Goal: Transaction & Acquisition: Purchase product/service

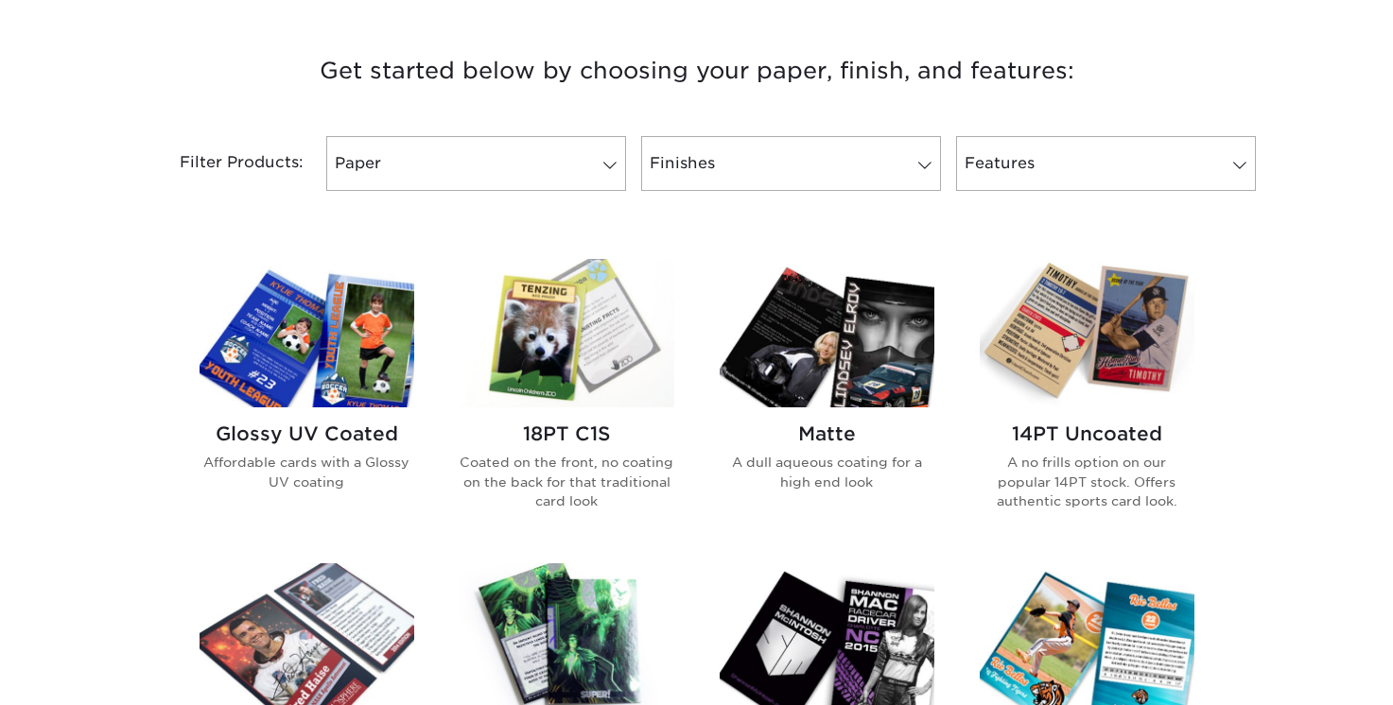
scroll to position [721, 0]
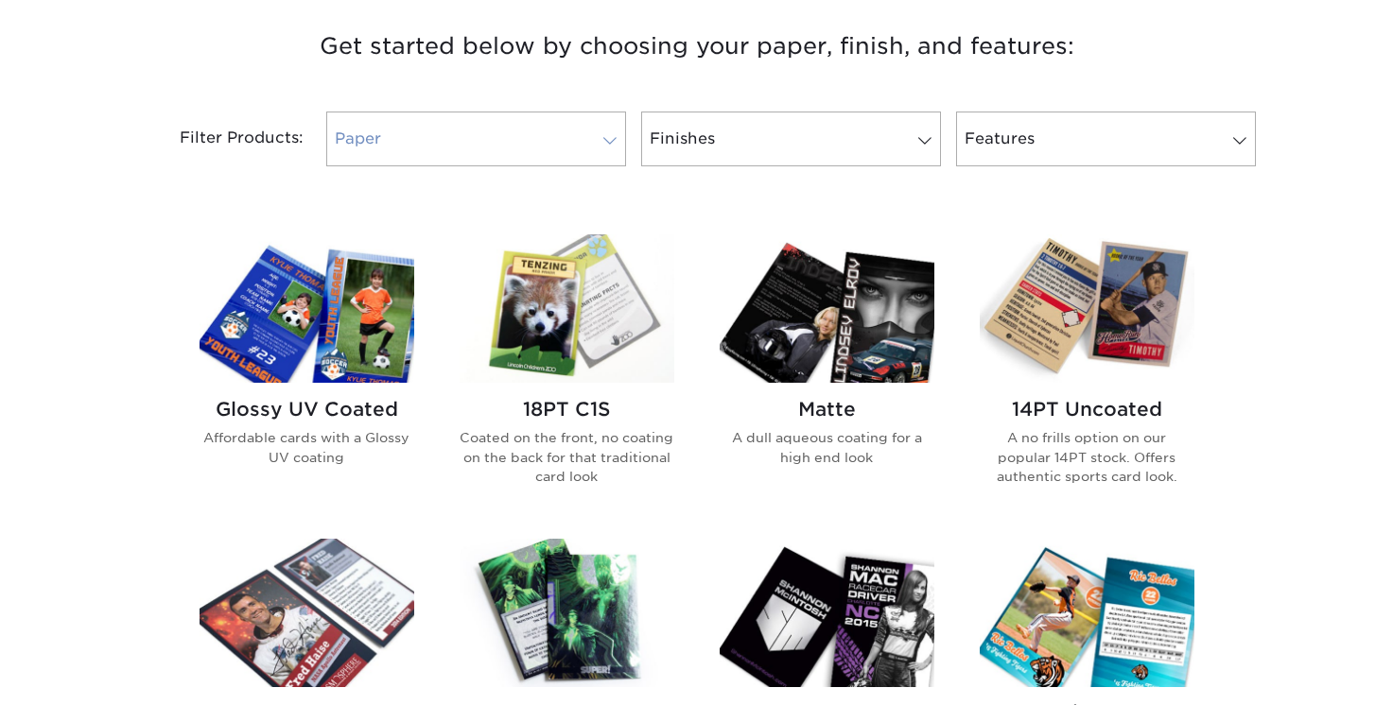
click at [561, 138] on link "Paper" at bounding box center [476, 139] width 300 height 55
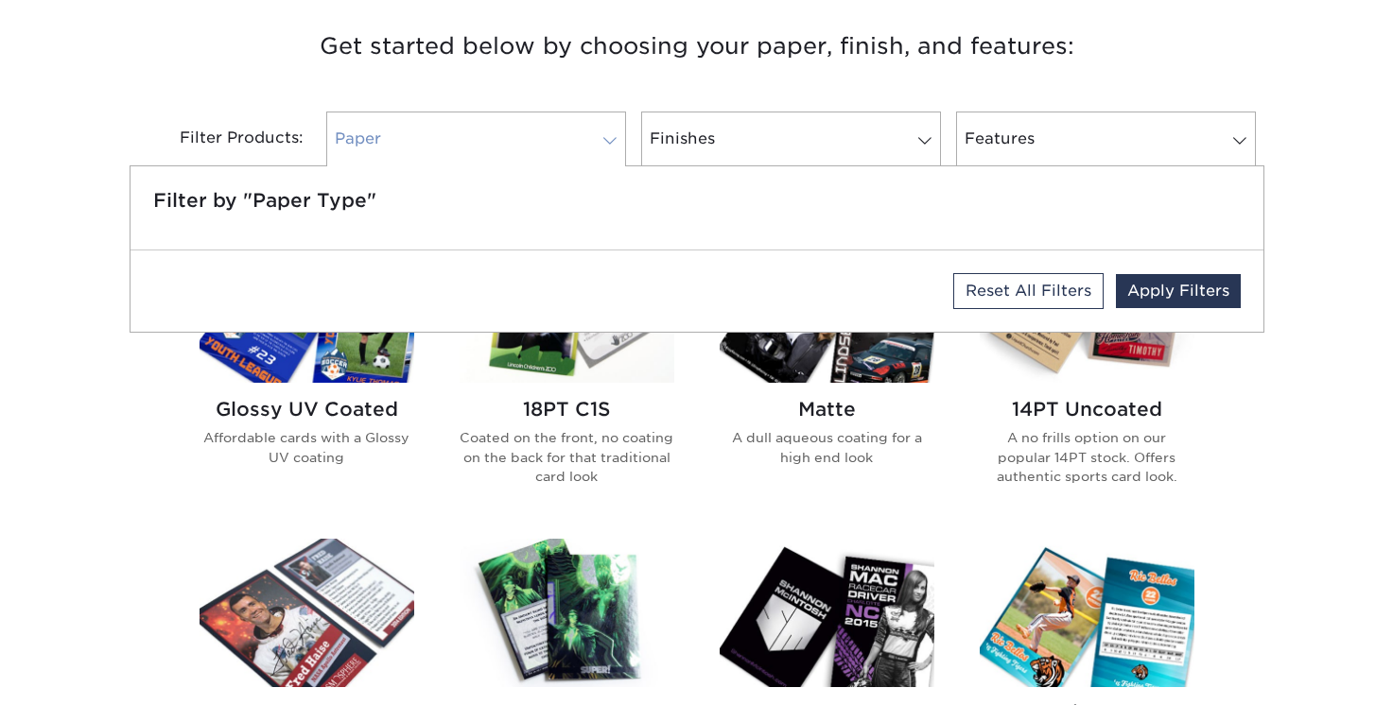
click at [561, 138] on link "Paper" at bounding box center [476, 139] width 300 height 55
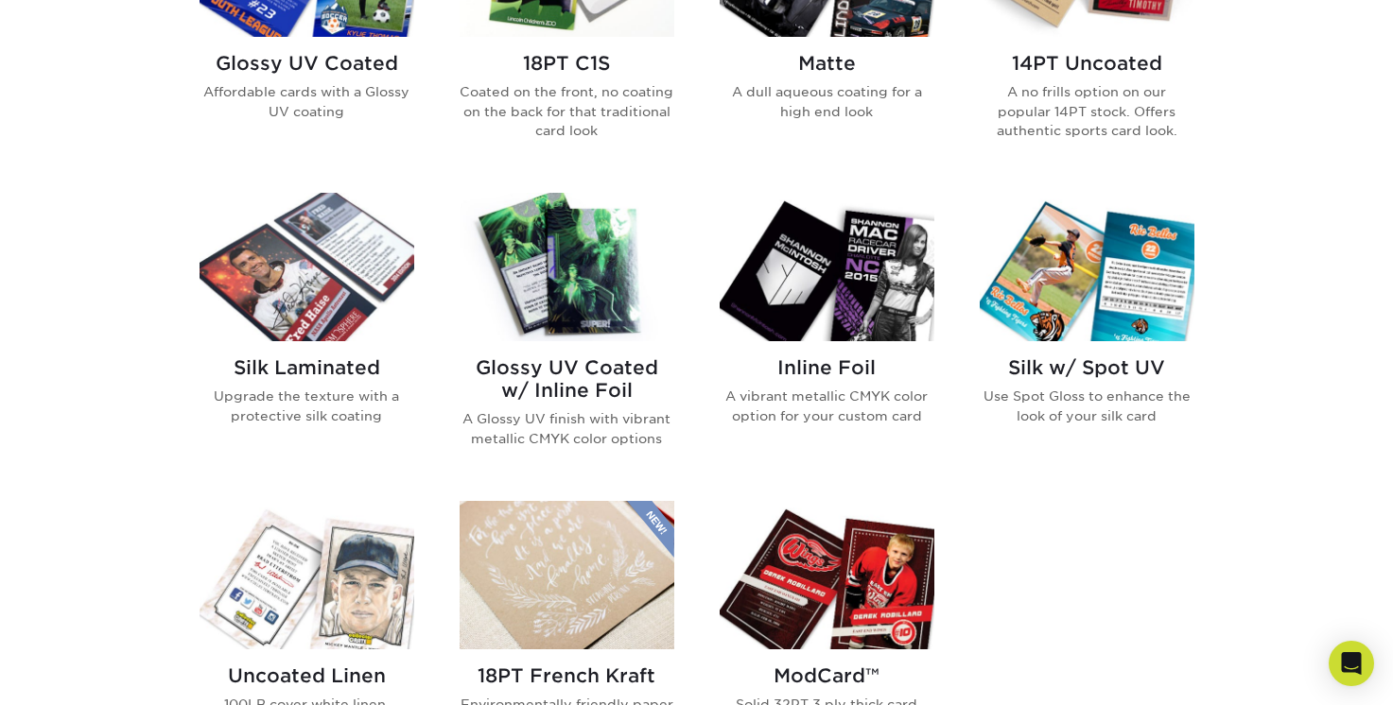
scroll to position [1086, 0]
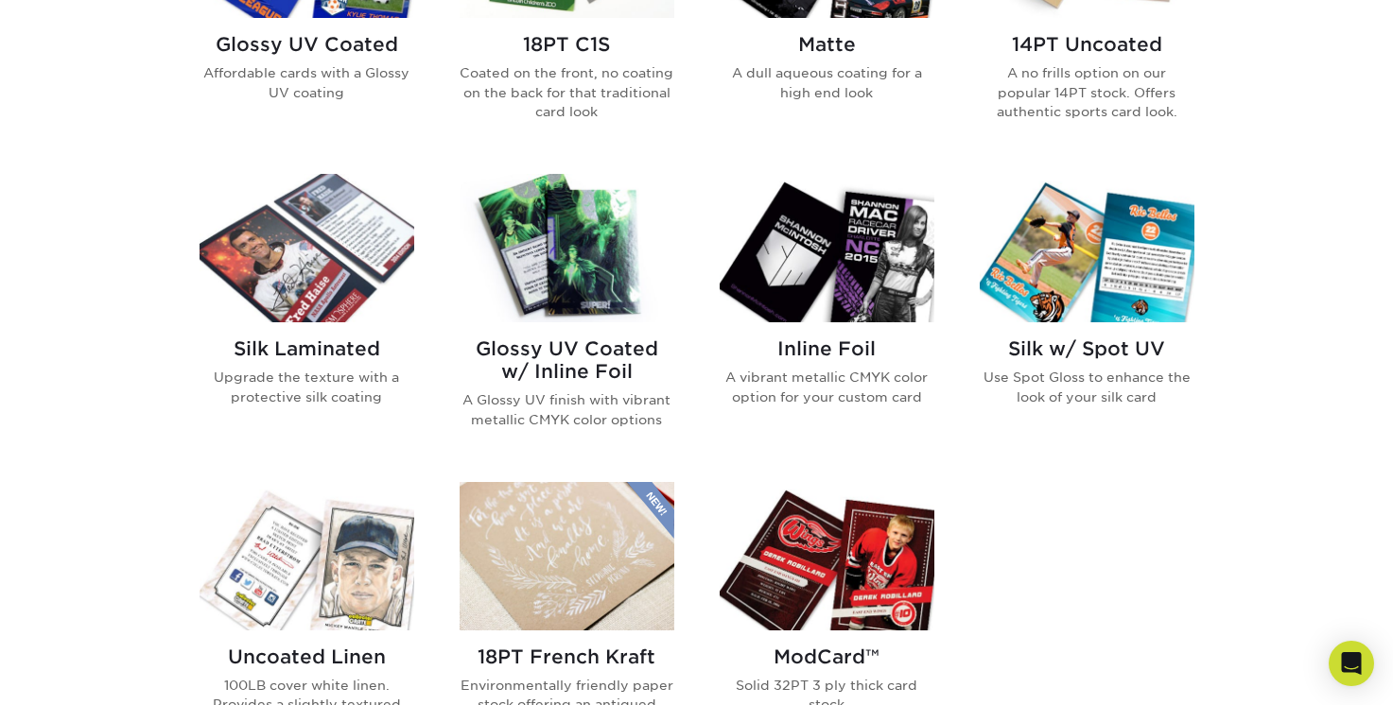
click at [599, 268] on img at bounding box center [566, 248] width 215 height 148
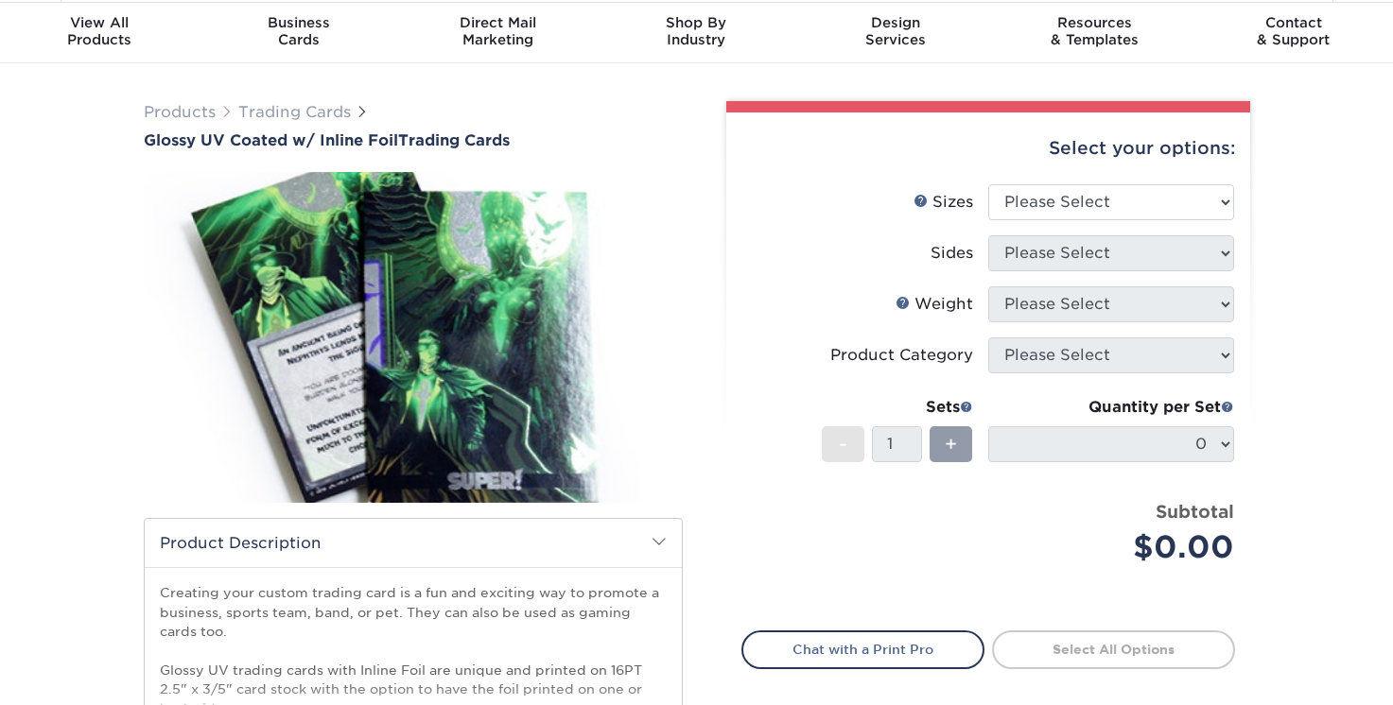
scroll to position [75, 0]
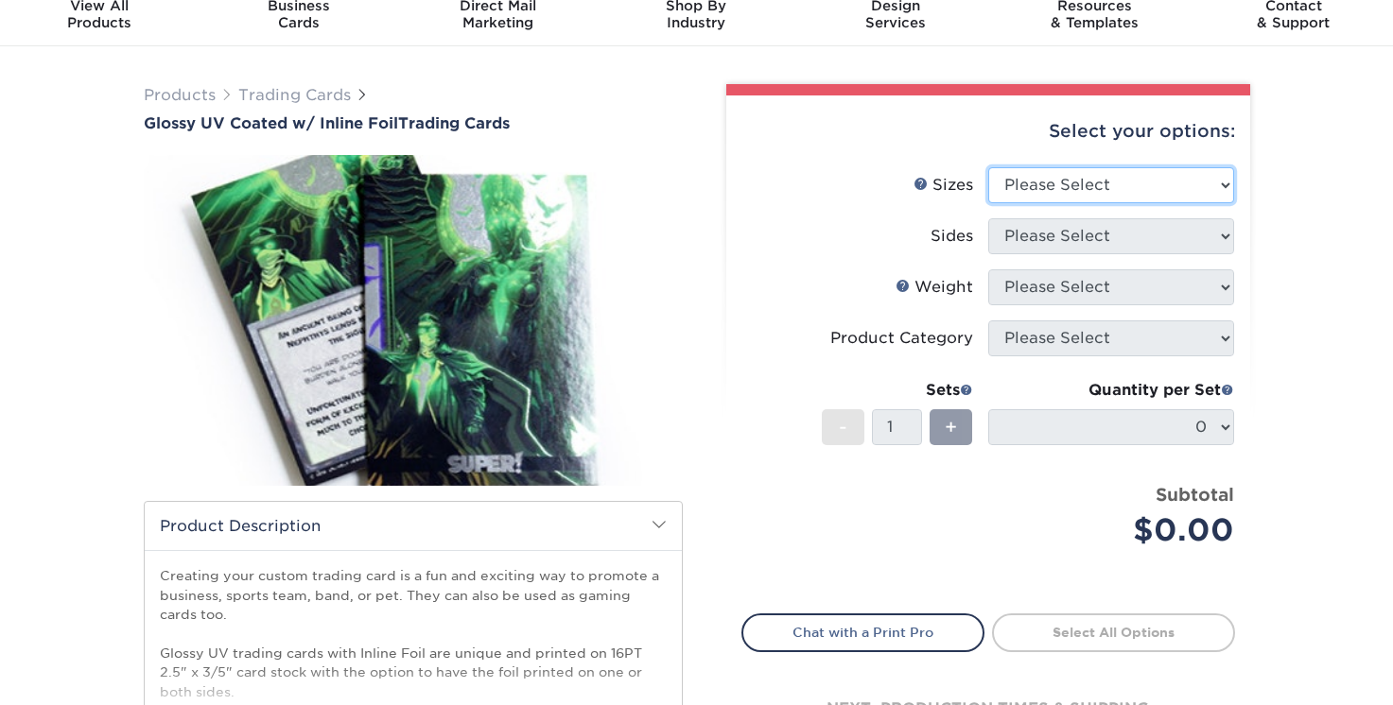
click at [1089, 184] on select "Please Select 2.5" x 3.5"" at bounding box center [1111, 185] width 246 height 36
select select "2.50x3.50"
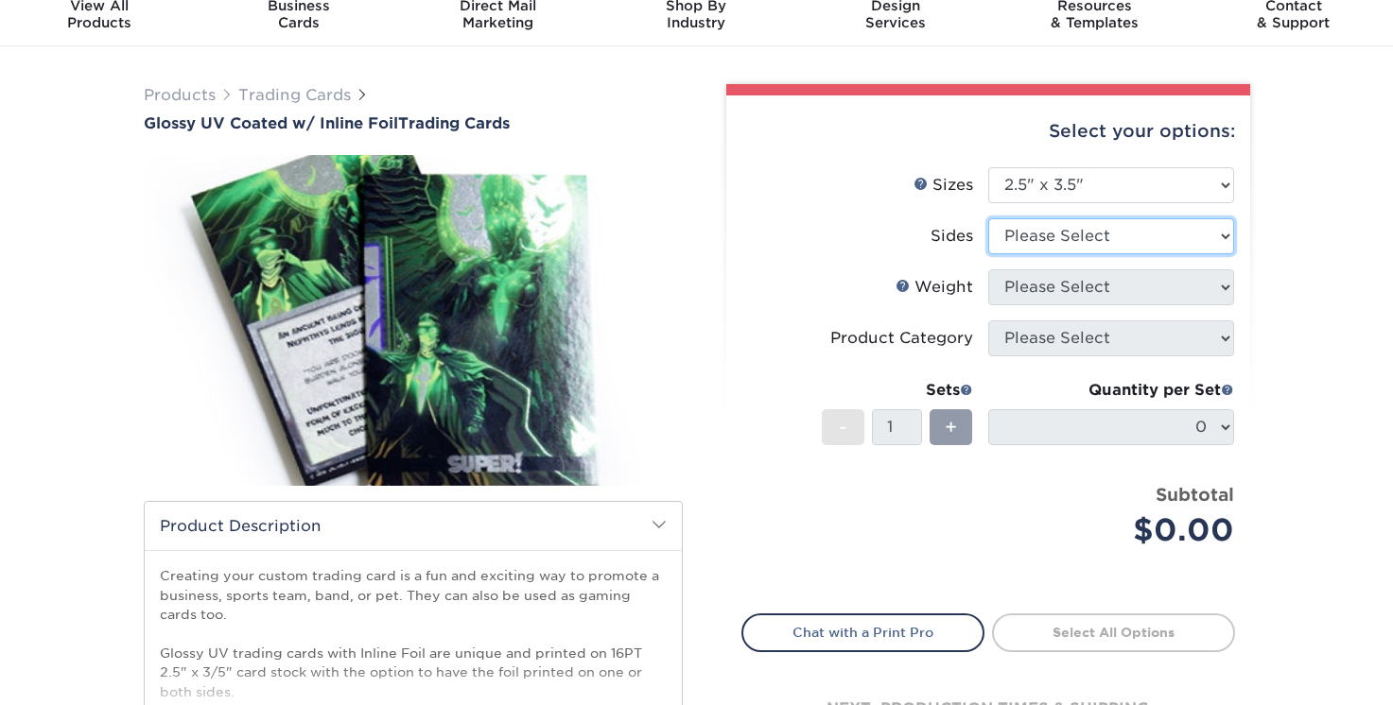
click at [1088, 248] on select "Please Select Print Both Sides - Foil Back Only Print Both Sides - Foil Both Si…" at bounding box center [1111, 236] width 246 height 36
select select "e9e9dfb3-fba1-4d60-972c-fd9ca5904d33"
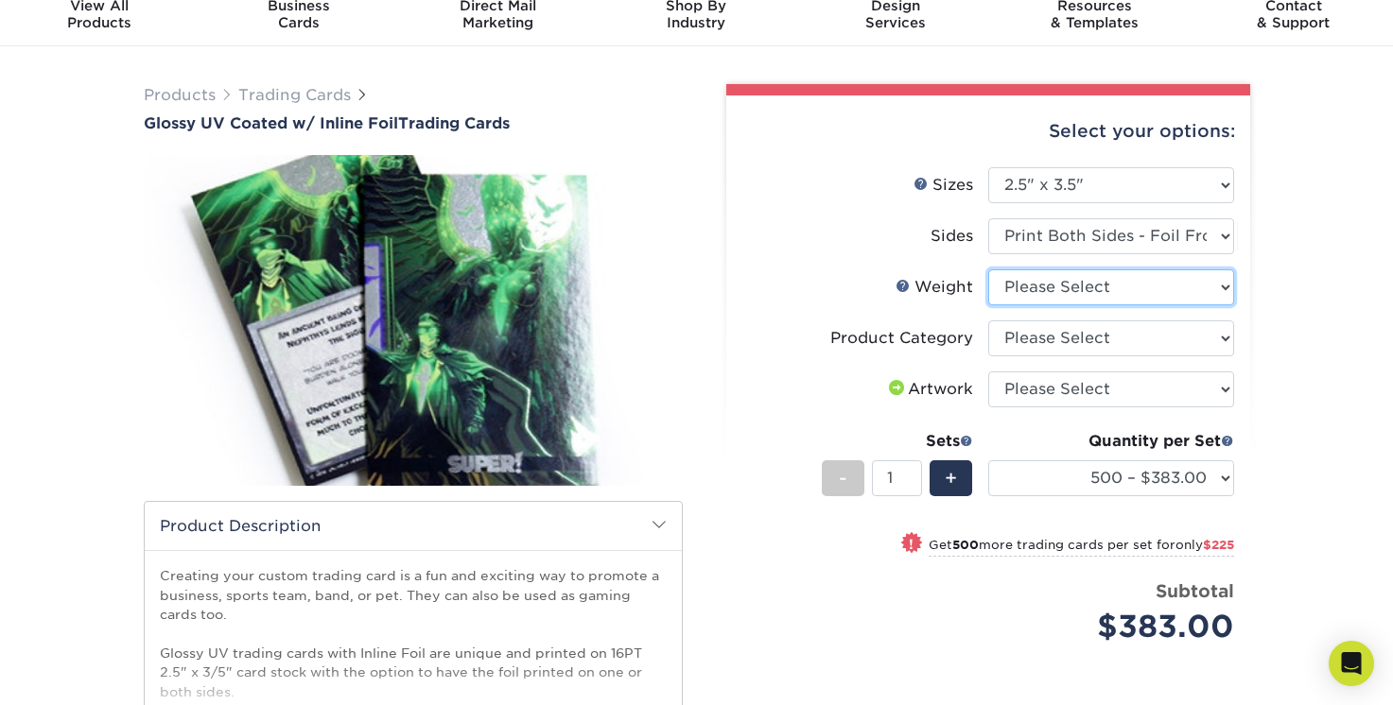
click at [1129, 285] on select "Please Select 16PT" at bounding box center [1111, 287] width 246 height 36
select select "16PT"
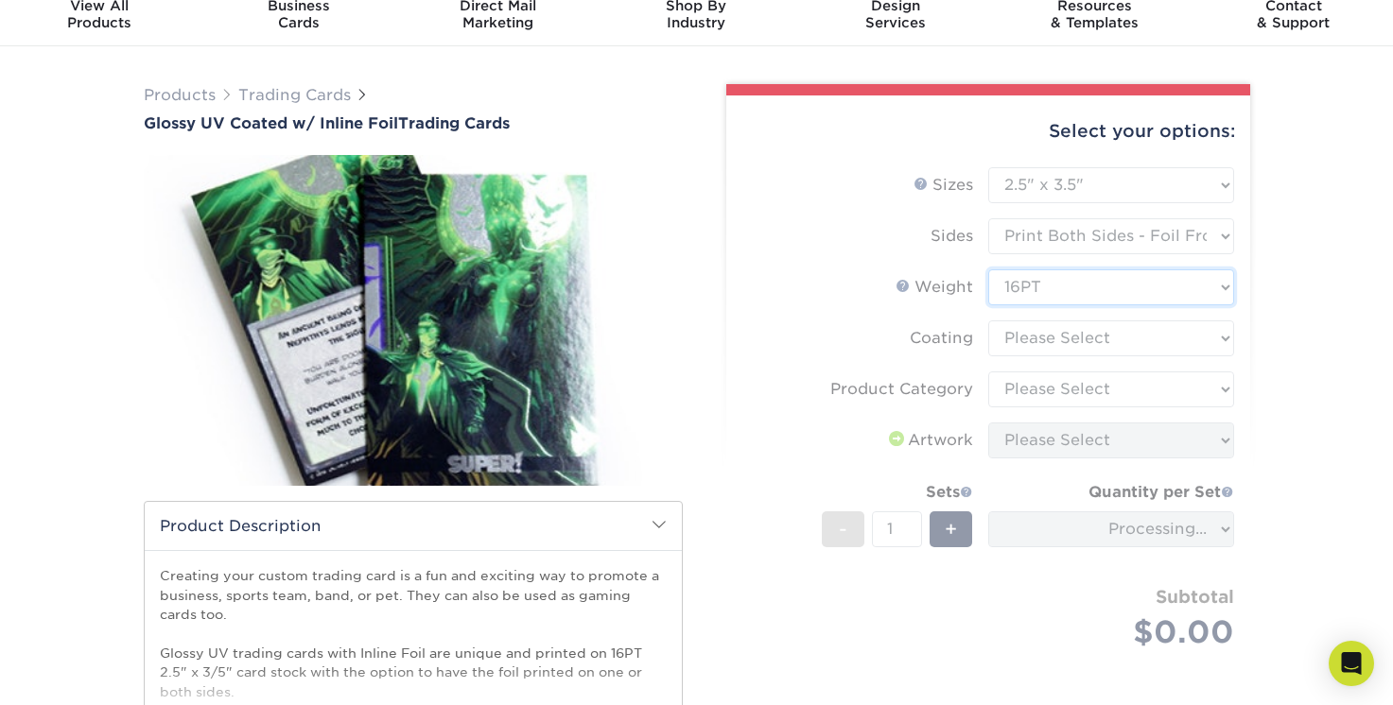
scroll to position [105, 0]
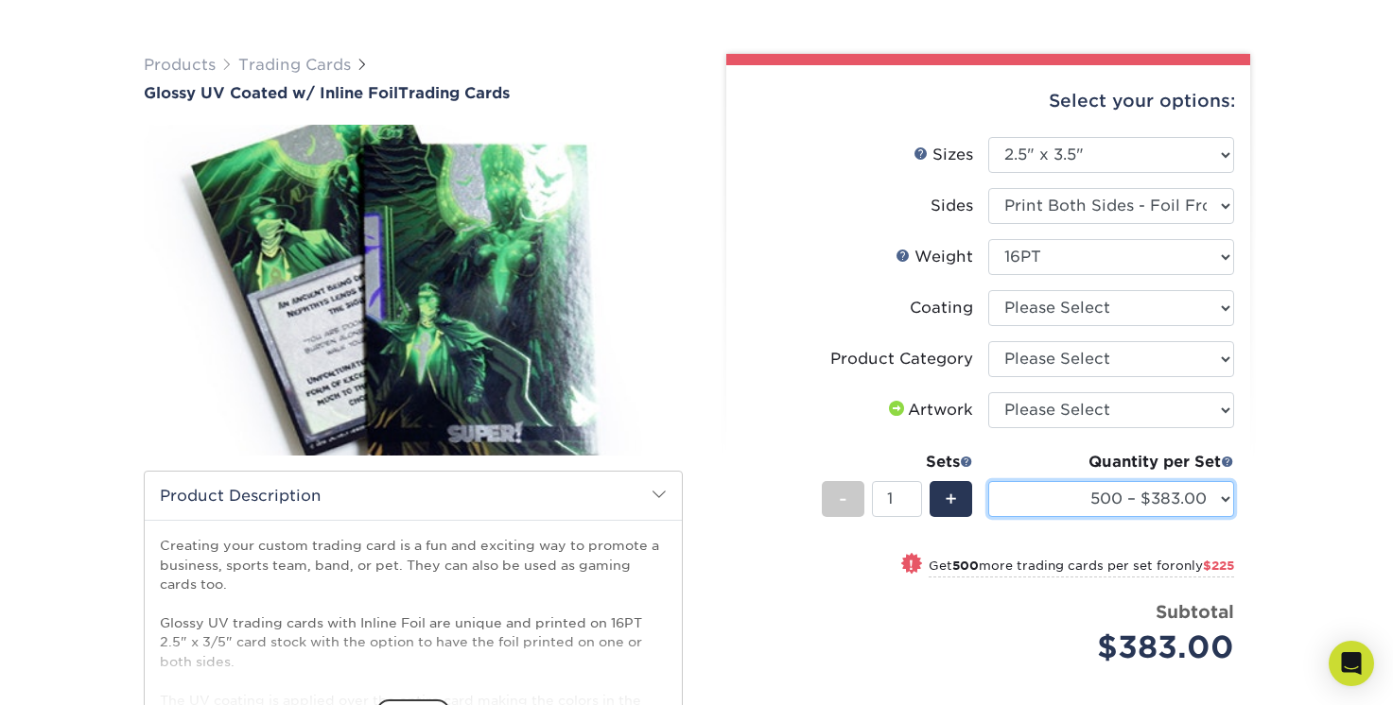
click at [1116, 496] on select "500 – $383.00 1000 – $608.00 2500 – $883.00 5000 – $1252.00" at bounding box center [1111, 499] width 246 height 36
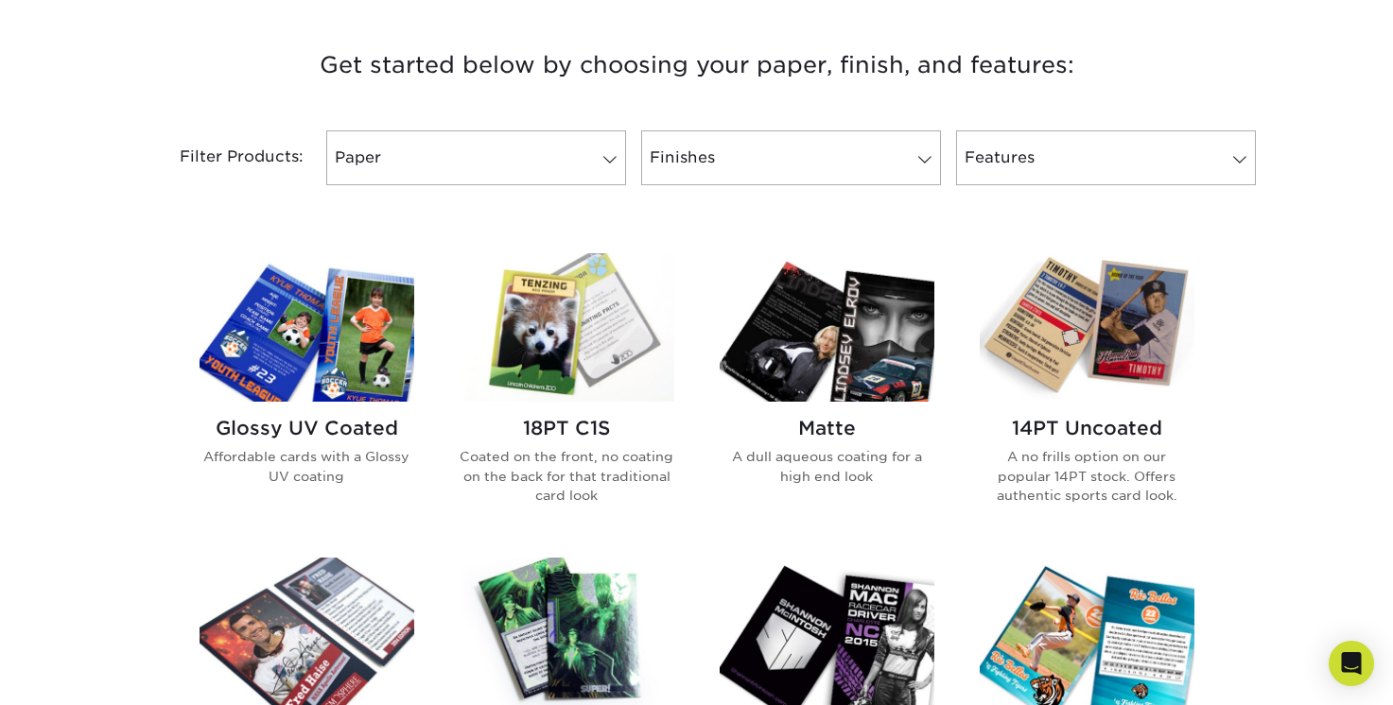
scroll to position [706, 0]
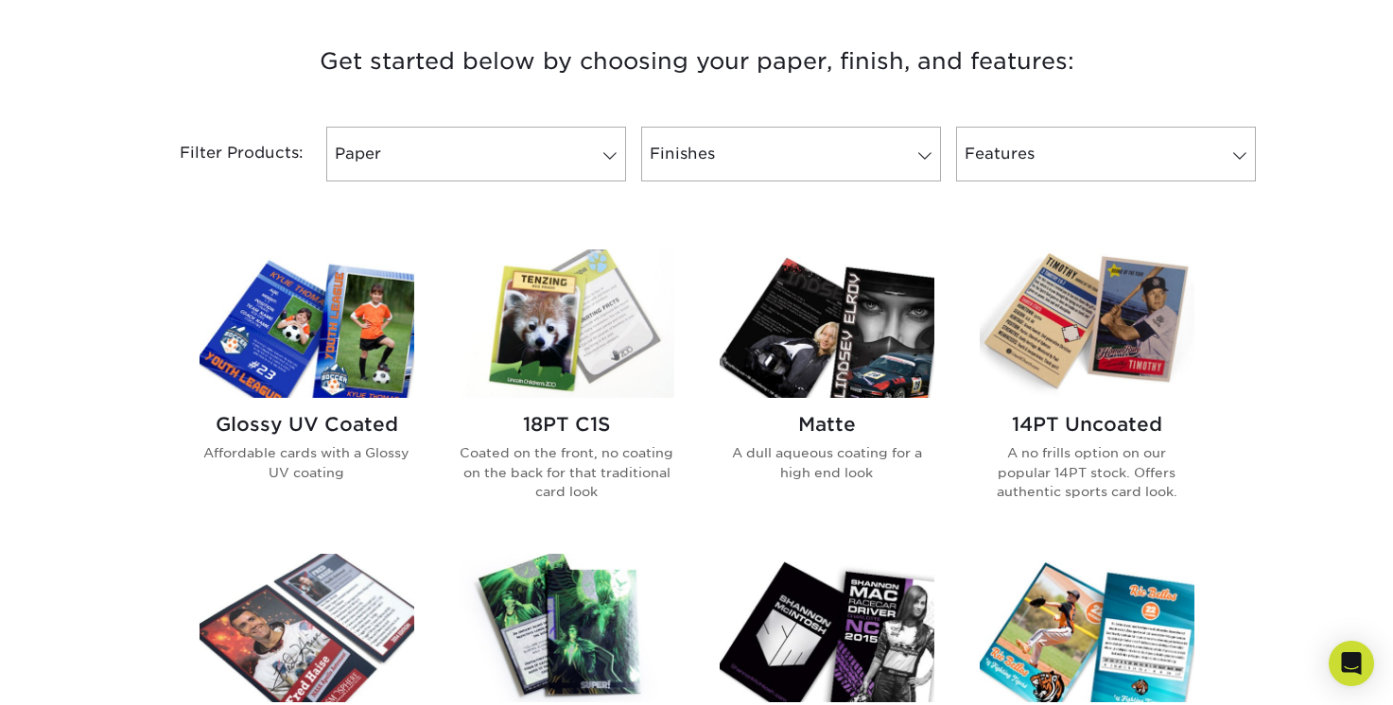
click at [281, 356] on img at bounding box center [306, 324] width 215 height 148
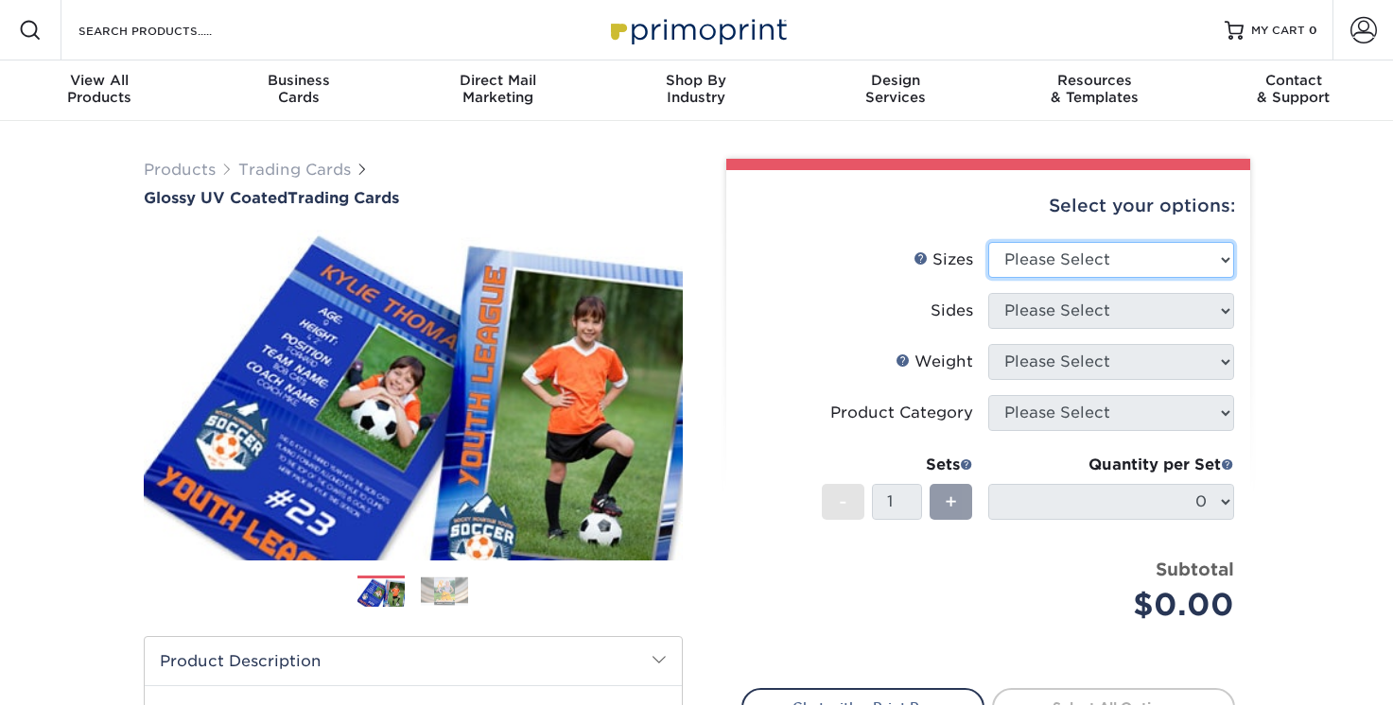
click at [1090, 268] on select "Please Select 2.5" x 3.5"" at bounding box center [1111, 260] width 246 height 36
select select "2.50x3.50"
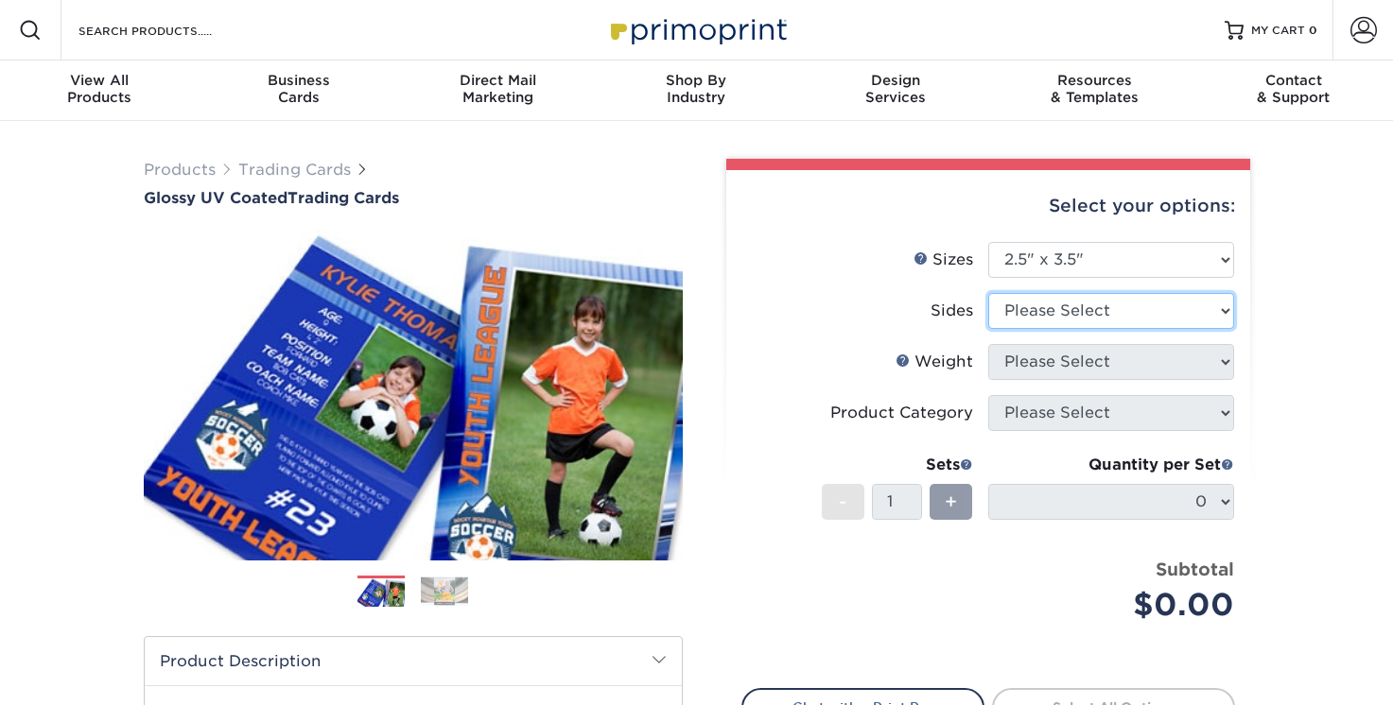
click at [1106, 315] on select "Please Select Print Both Sides Print Front Only" at bounding box center [1111, 311] width 246 height 36
select select "32d3c223-f82c-492b-b915-ba065a00862f"
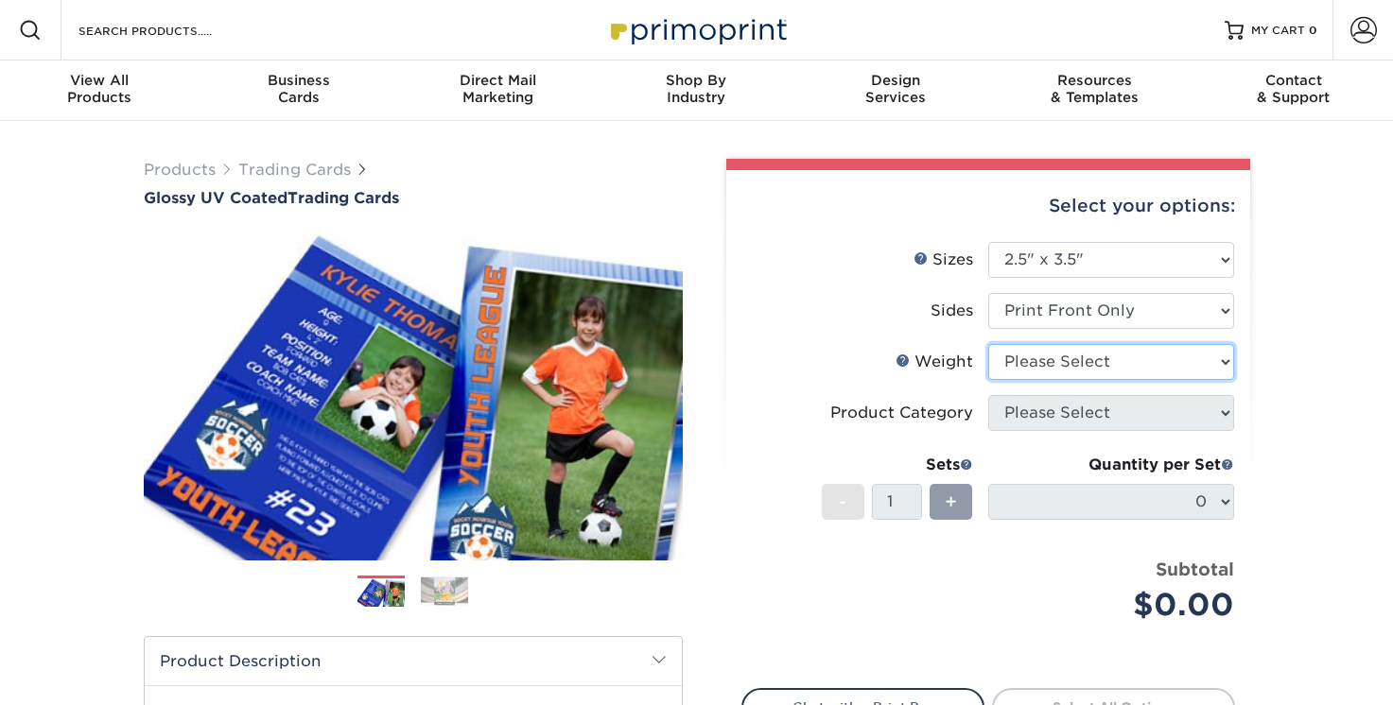
click at [1117, 356] on select "Please Select 16PT 14PT 18PT C1S" at bounding box center [1111, 362] width 246 height 36
select select "16PT"
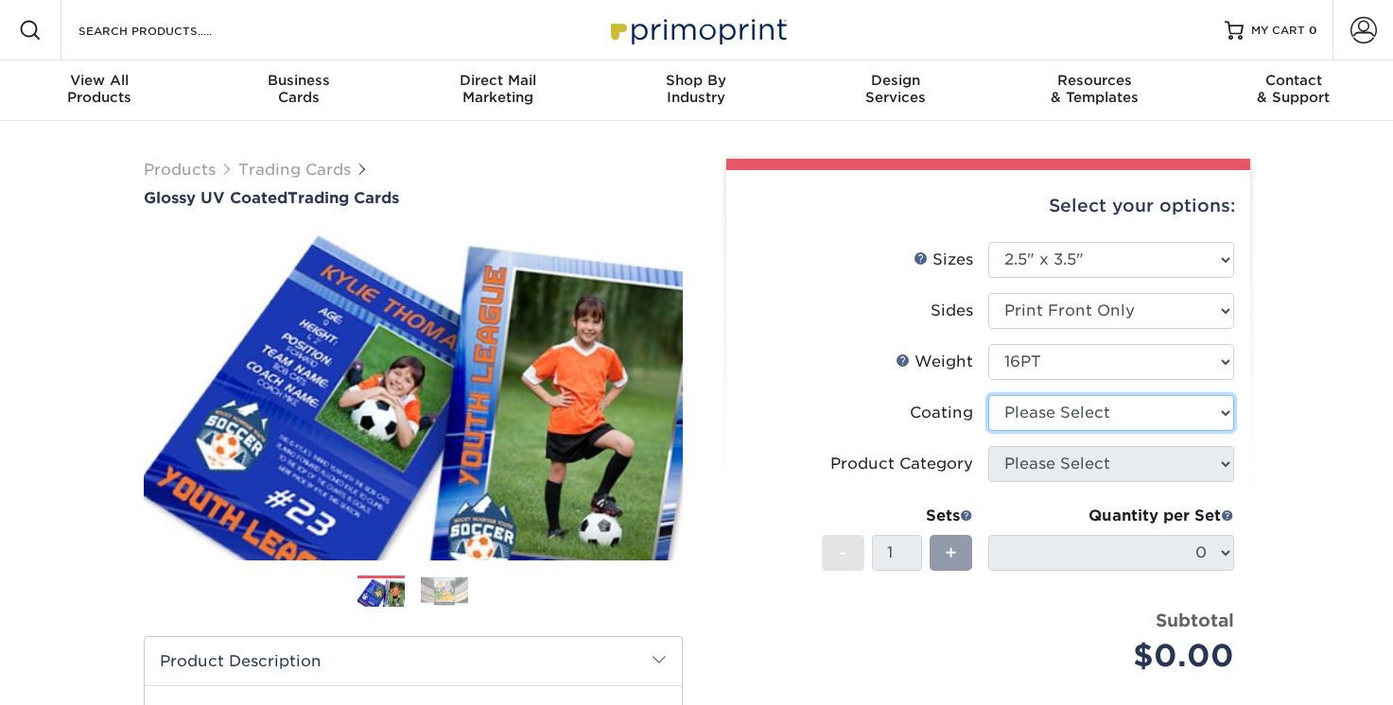
click at [1127, 417] on select at bounding box center [1111, 413] width 246 height 36
select select "1e8116af-acfc-44b1-83dc-8181aa338834"
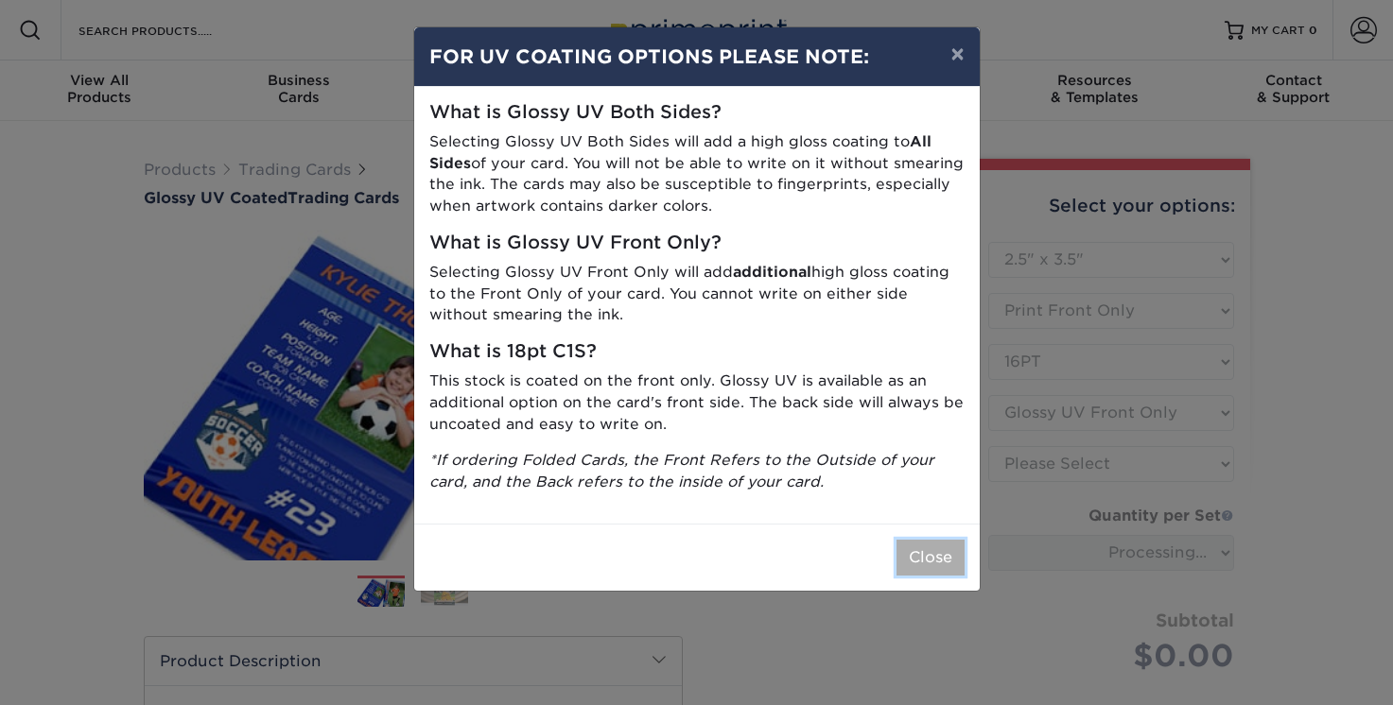
click at [939, 557] on button "Close" at bounding box center [930, 558] width 68 height 36
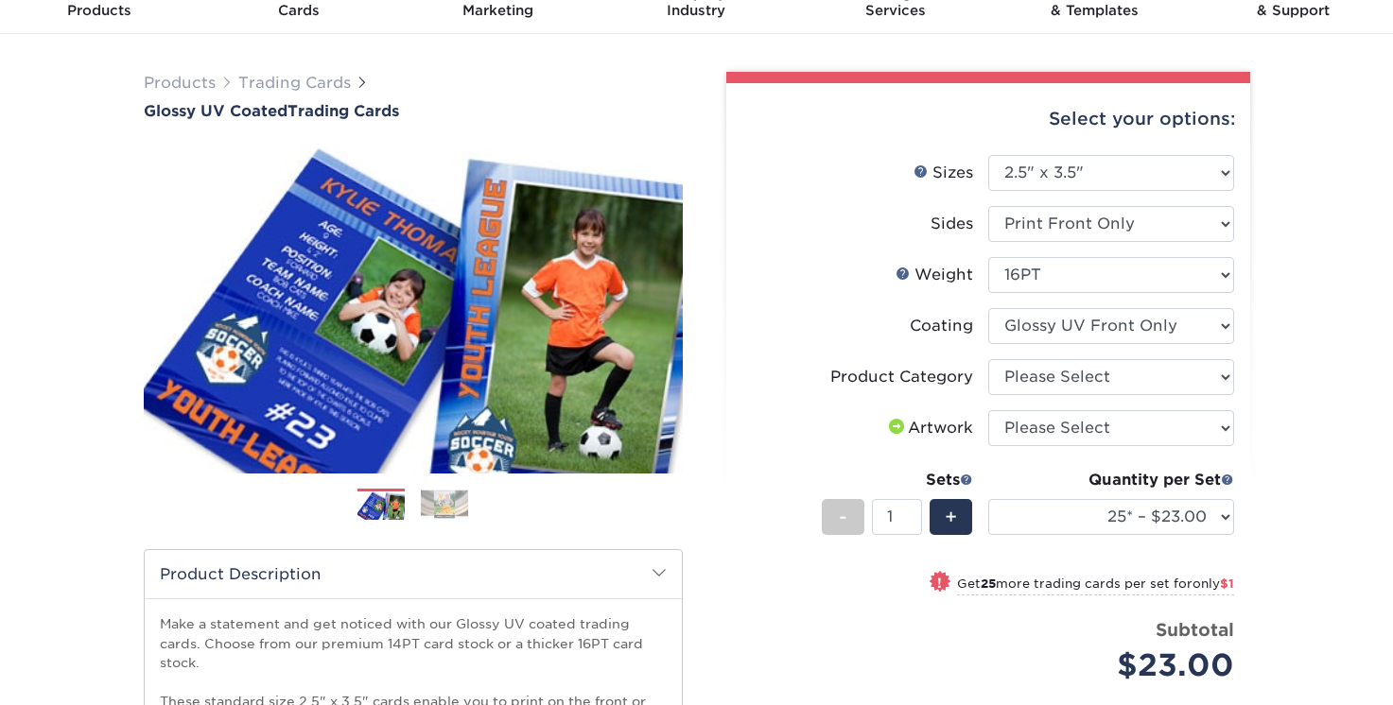
scroll to position [165, 0]
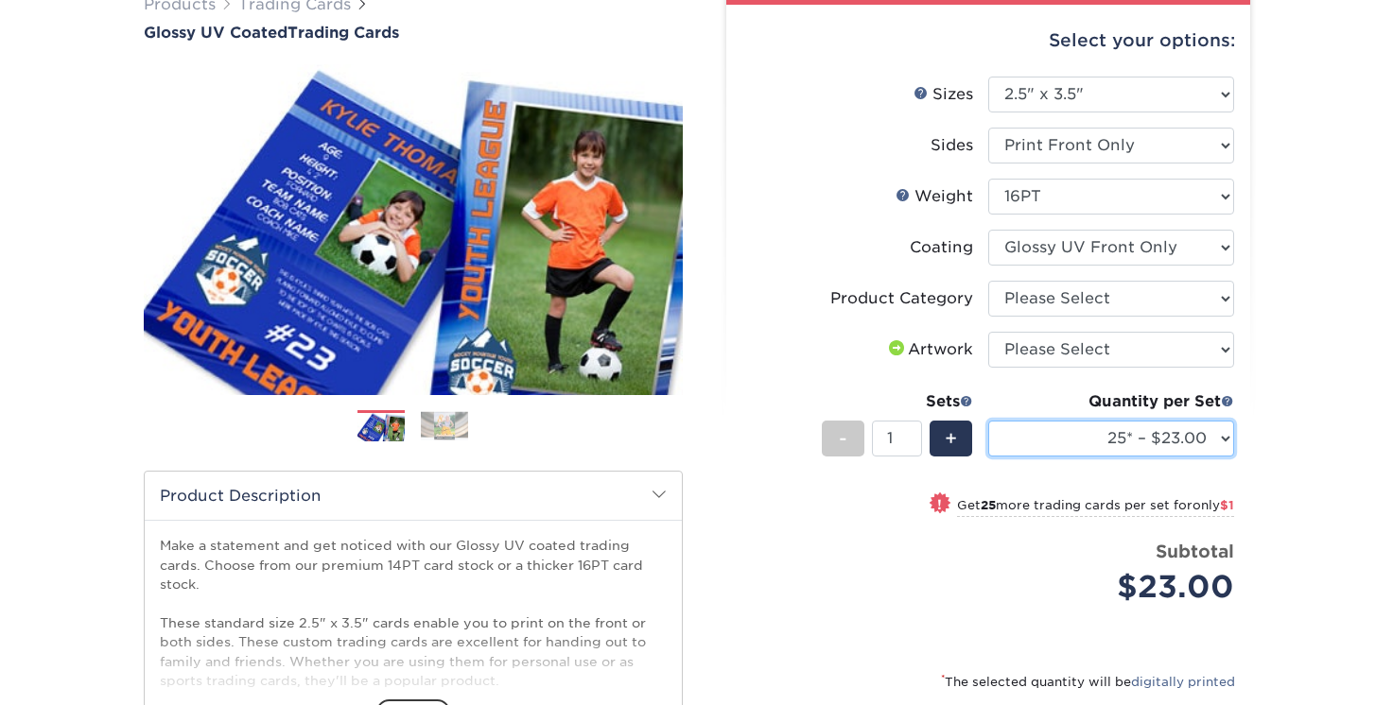
click at [1192, 446] on select "25* – $23.00 50* – $24.00 75* – $25.00 100* – $37.00 250* – $47.00 500 – $58.00…" at bounding box center [1111, 439] width 246 height 36
select select "75* – $25.00"
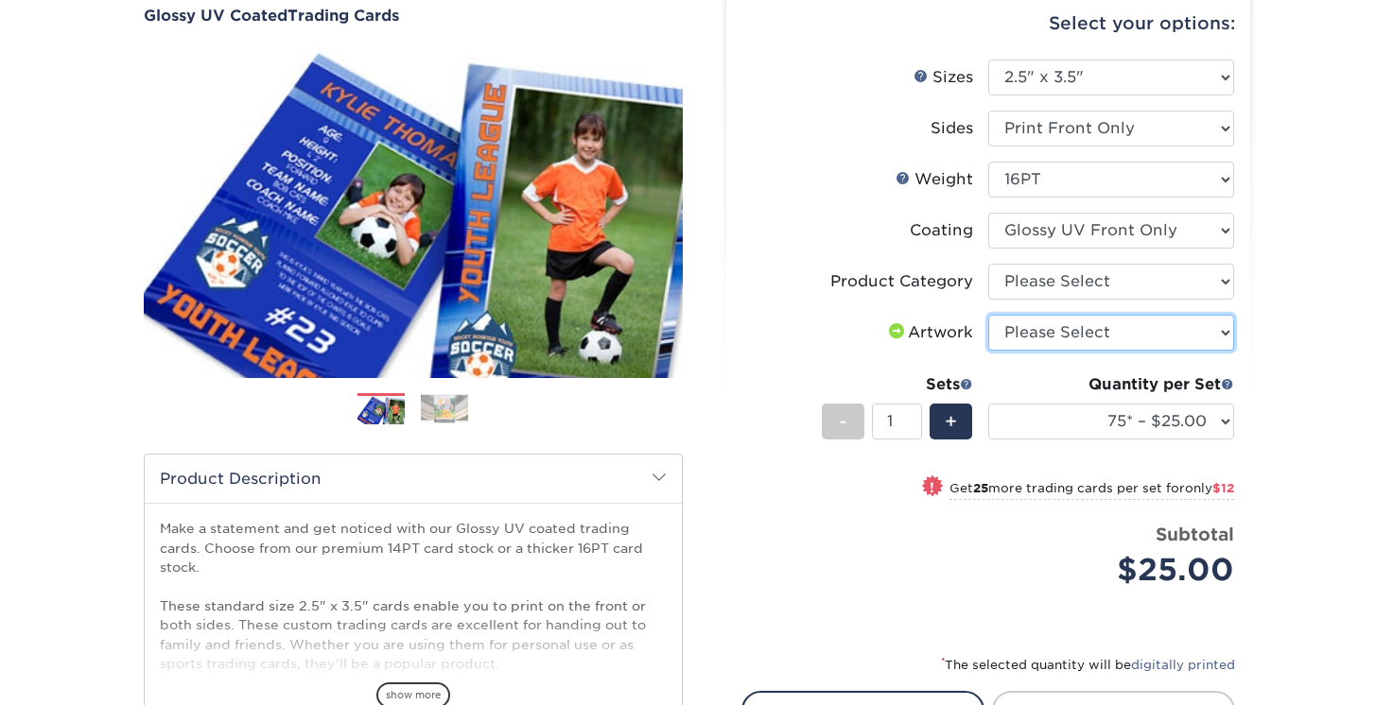
click at [1126, 321] on select "Please Select I will upload files I need a design - $100" at bounding box center [1111, 333] width 246 height 36
select select "upload"
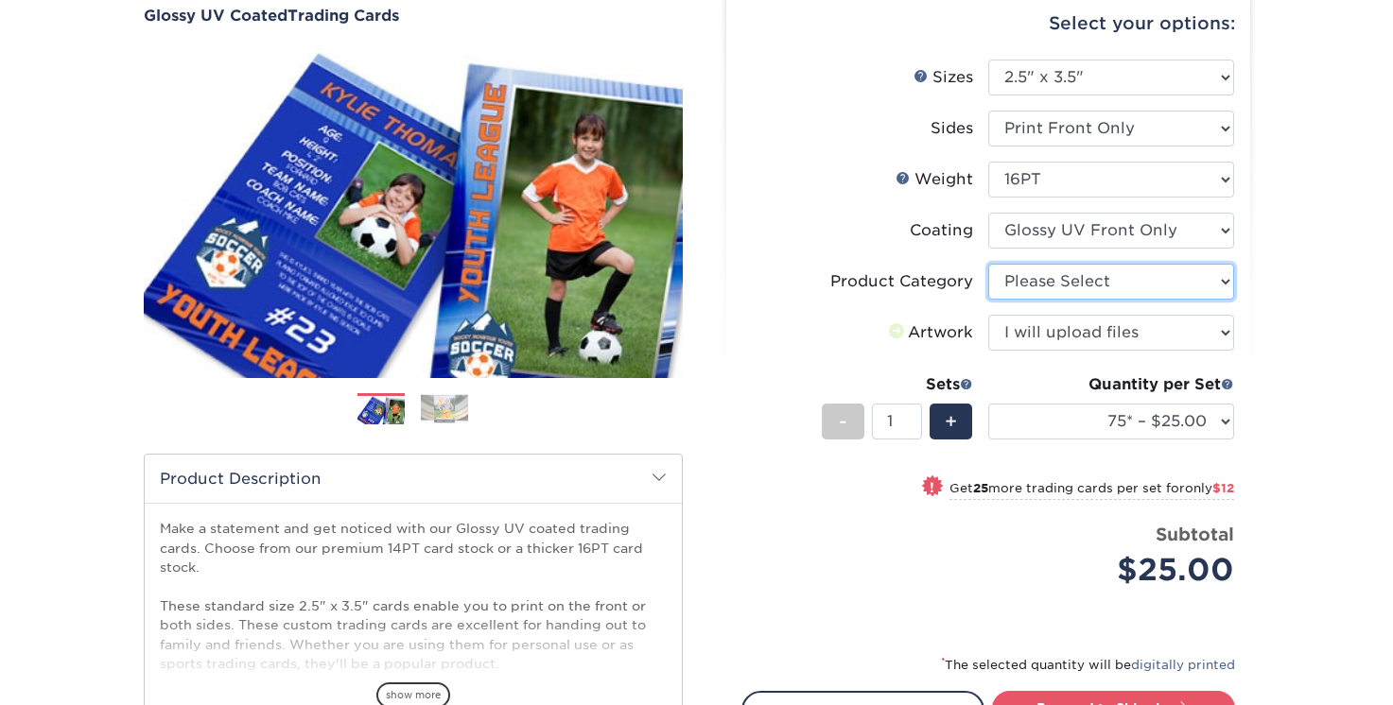
click at [1142, 280] on select "Please Select Trading Cards" at bounding box center [1111, 282] width 246 height 36
select select "c2f9bce9-36c2-409d-b101-c29d9d031e18"
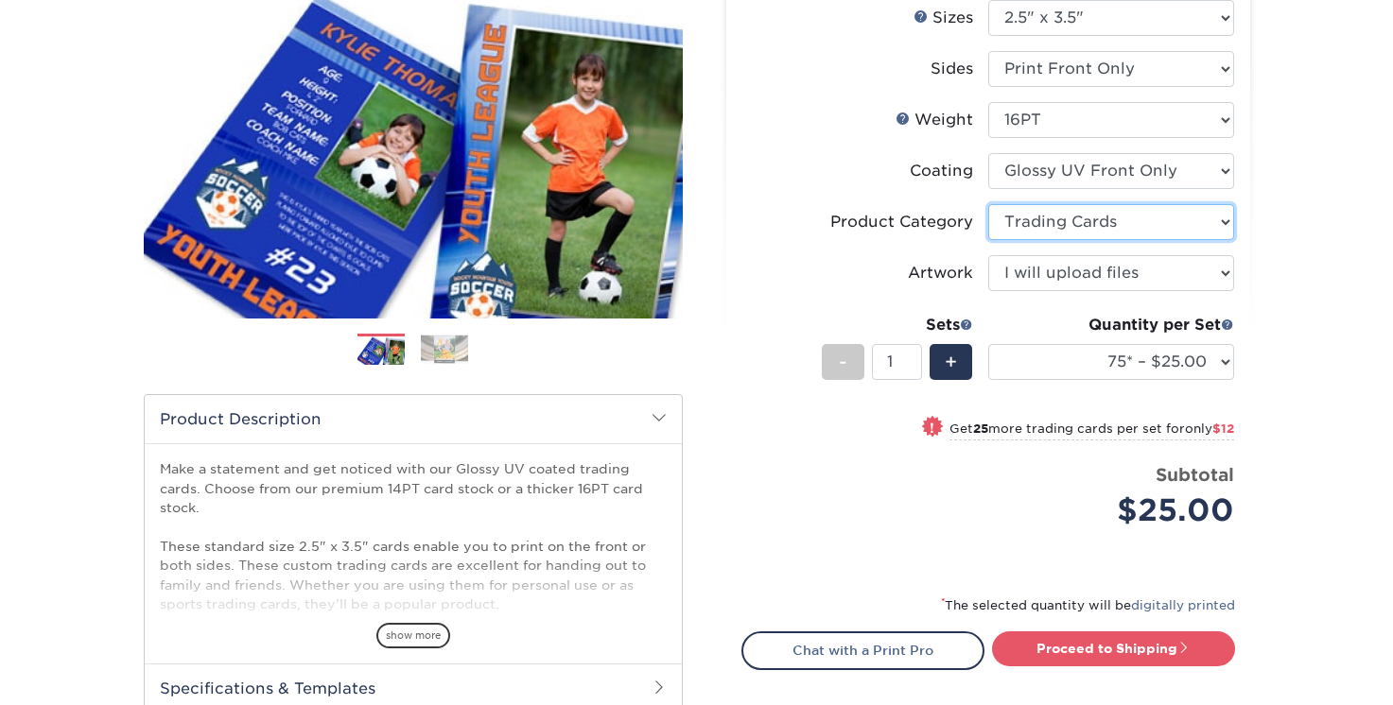
scroll to position [236, 0]
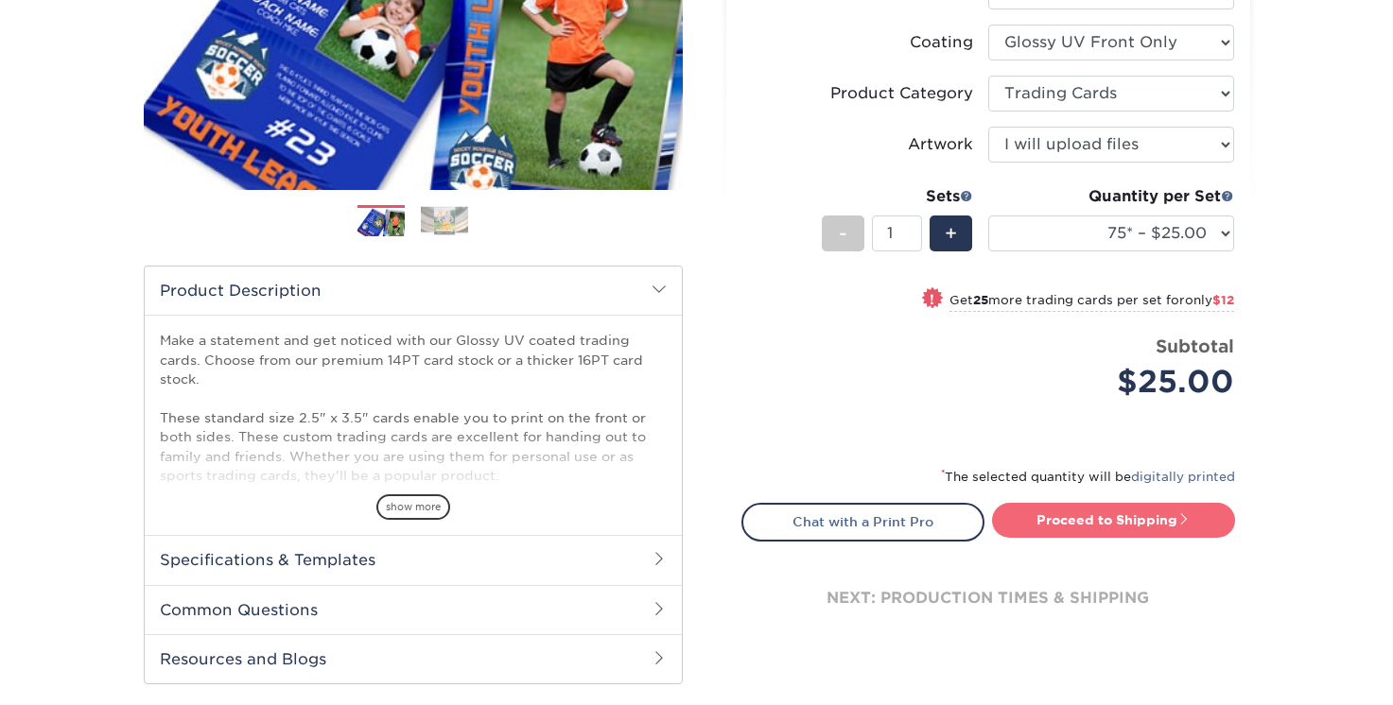
click at [1064, 522] on link "Proceed to Shipping" at bounding box center [1113, 520] width 243 height 34
type input "Set 1"
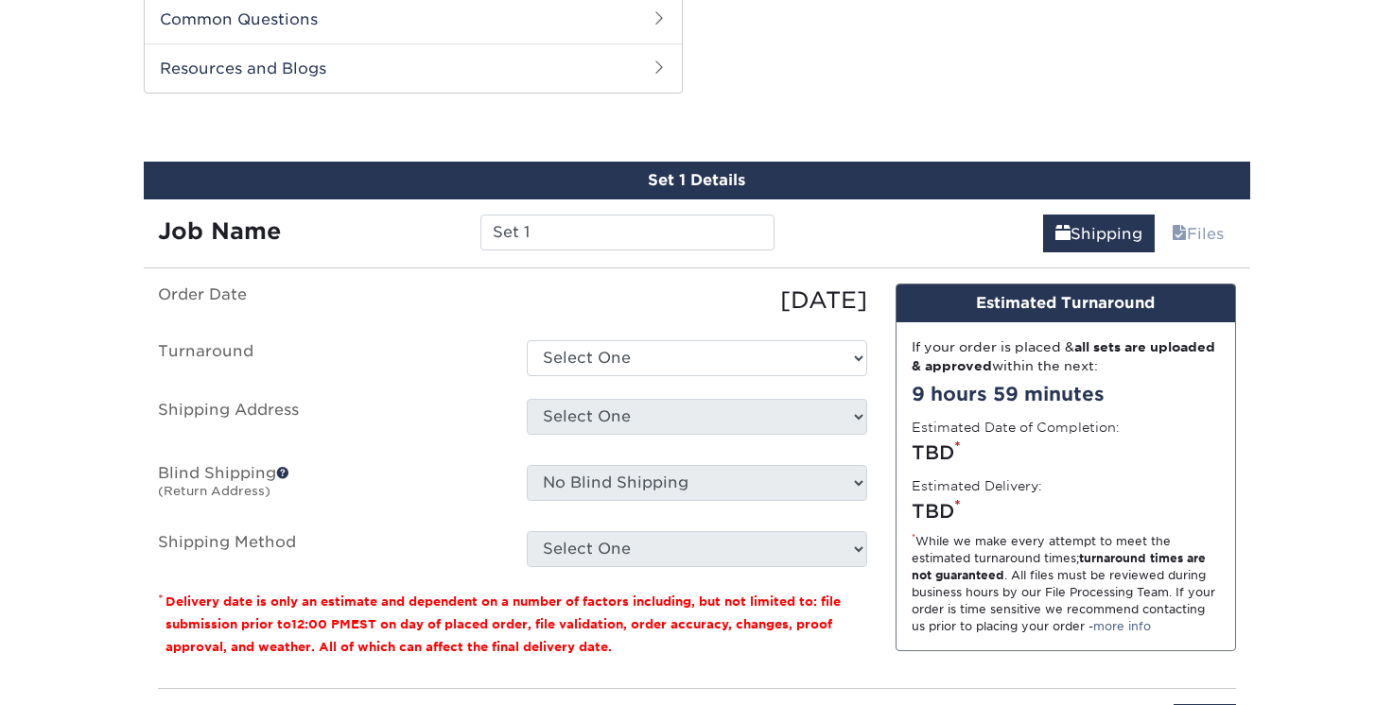
scroll to position [1041, 0]
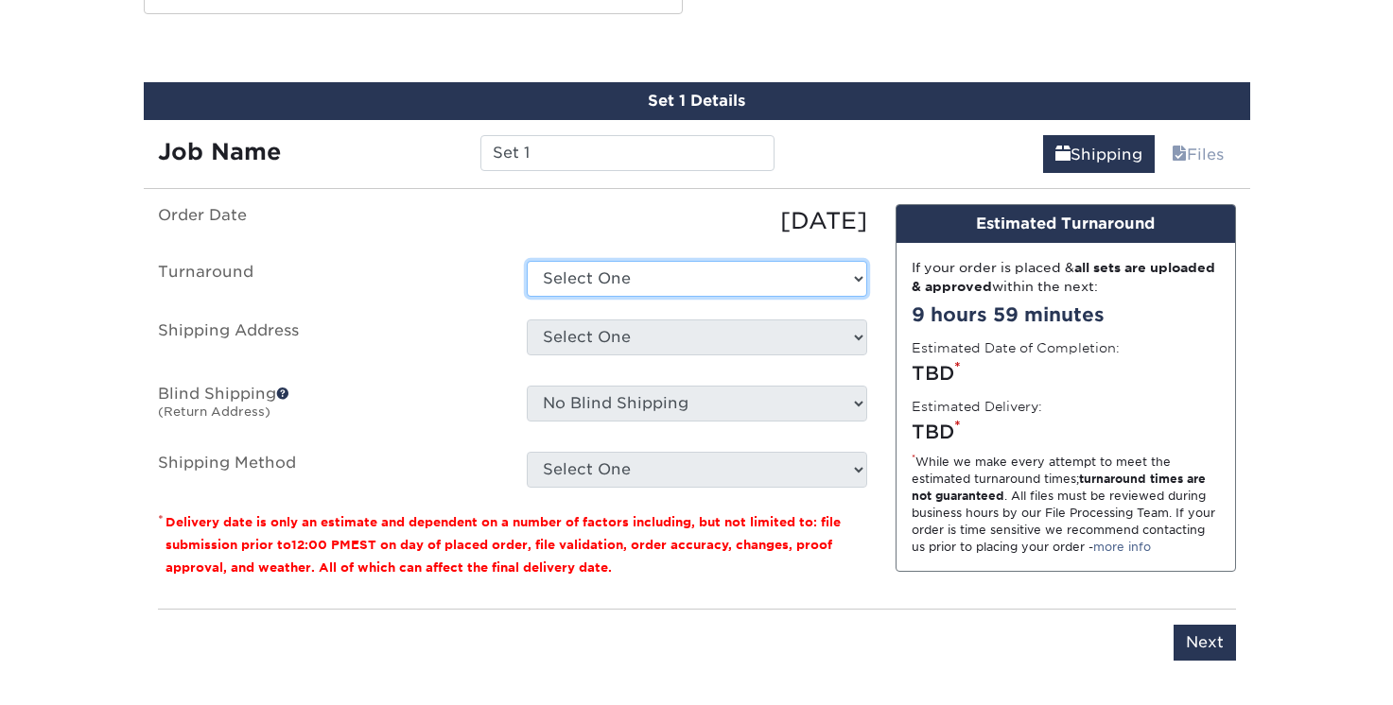
click at [780, 284] on select "Select One 2-4 Business Days 2 Day Next Business Day" at bounding box center [697, 279] width 340 height 36
select select "23094597-2034-4fae-9488-f6a400737f5c"
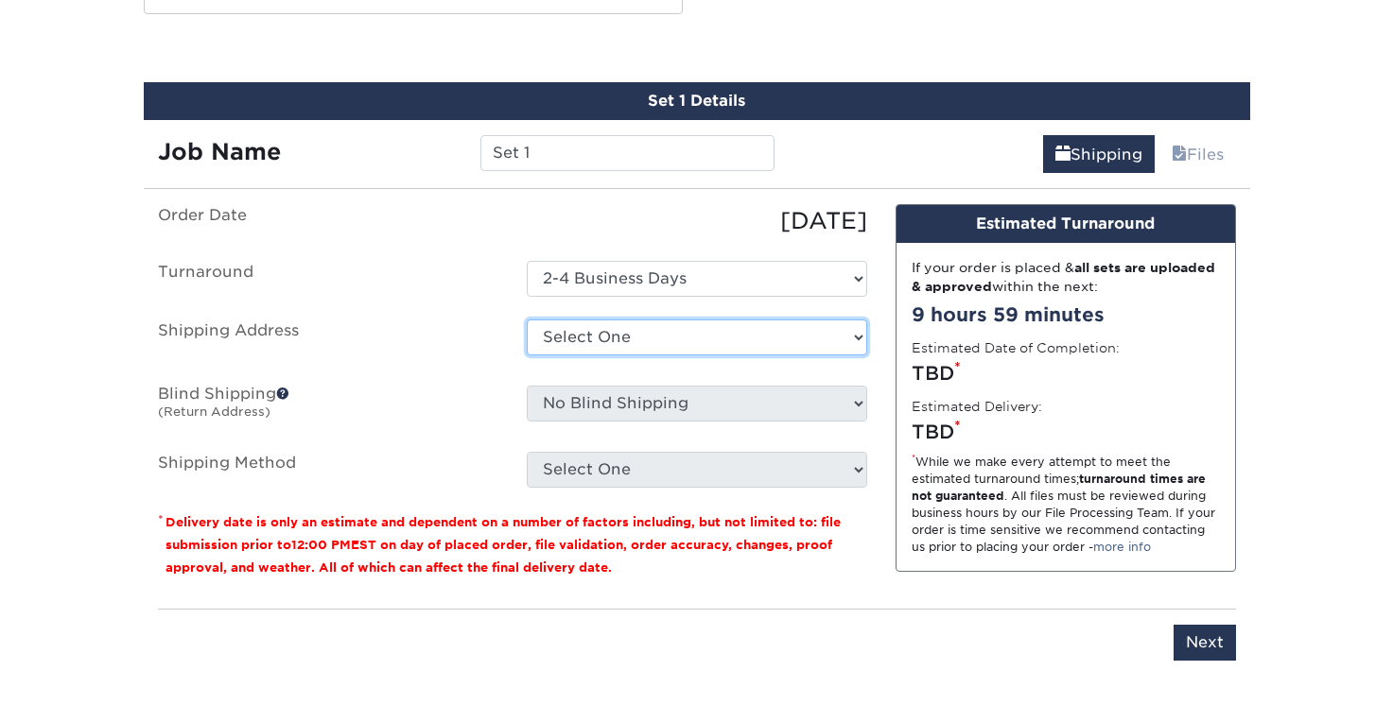
click at [791, 338] on select "Select One + Add New Address - Login" at bounding box center [697, 338] width 340 height 36
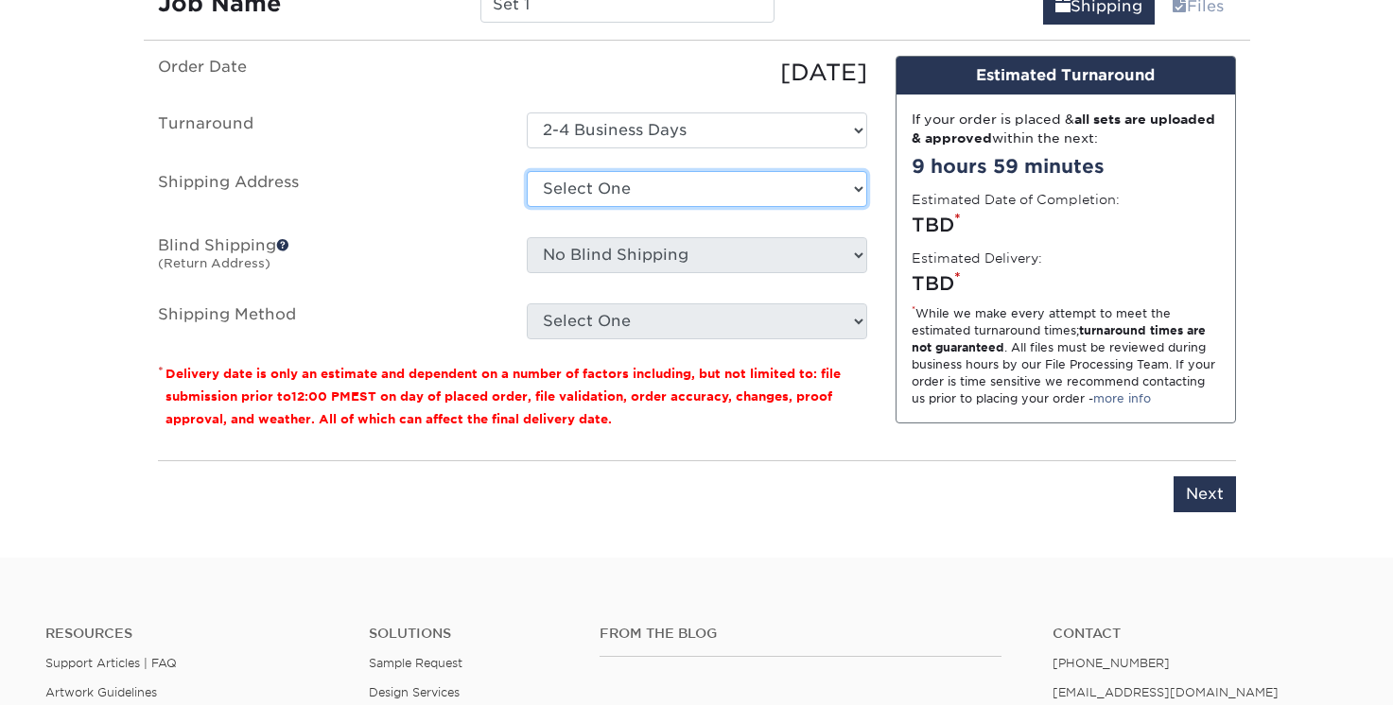
scroll to position [1012, 0]
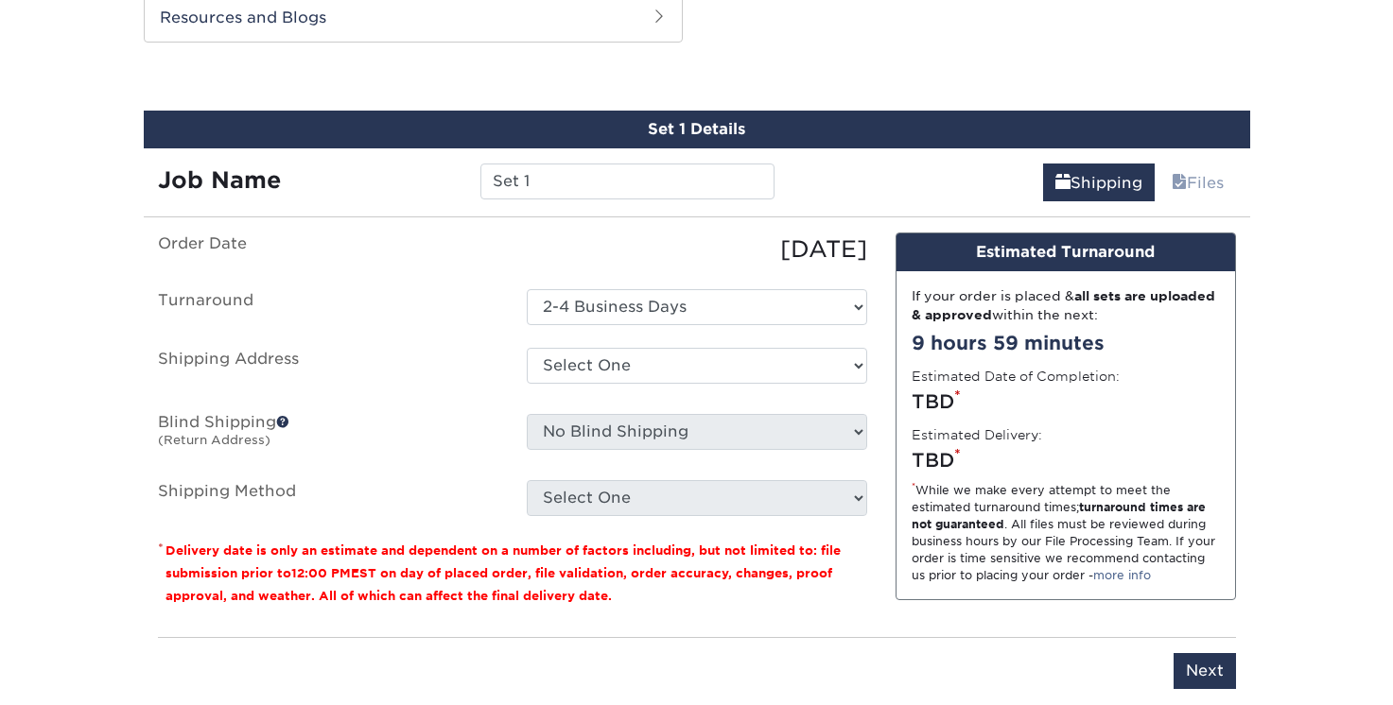
click at [764, 410] on ul "Order Date 08/14/2025 Turnaround Select One 2-4 Business Days 2 Day Next Busine…" at bounding box center [512, 375] width 709 height 284
click at [763, 337] on ul "Order Date 08/14/2025 Turnaround Select One 2-4 Business Days 2 Day Next Busine…" at bounding box center [512, 375] width 709 height 284
click at [767, 355] on select "Select One + Add New Address - Login" at bounding box center [697, 366] width 340 height 36
select select "newaddress"
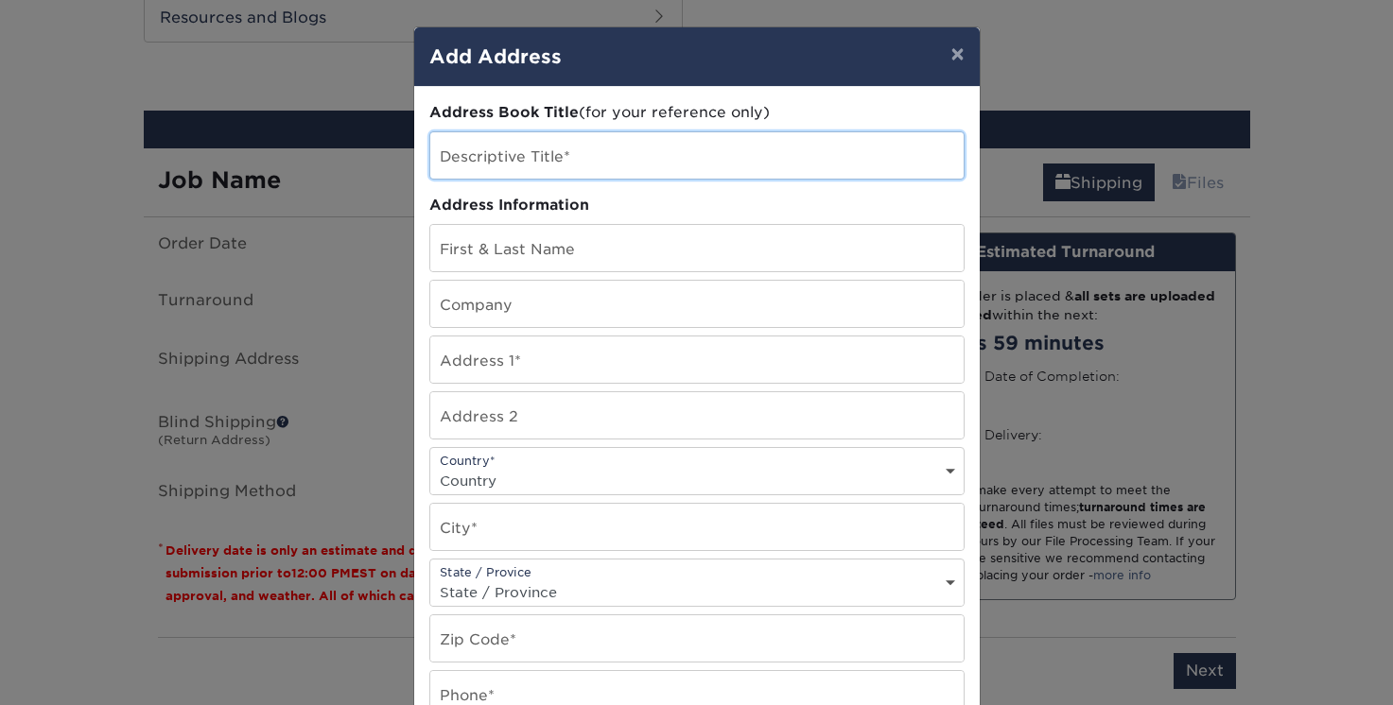
click at [585, 141] on input "text" at bounding box center [696, 155] width 533 height 46
type input "Freebies"
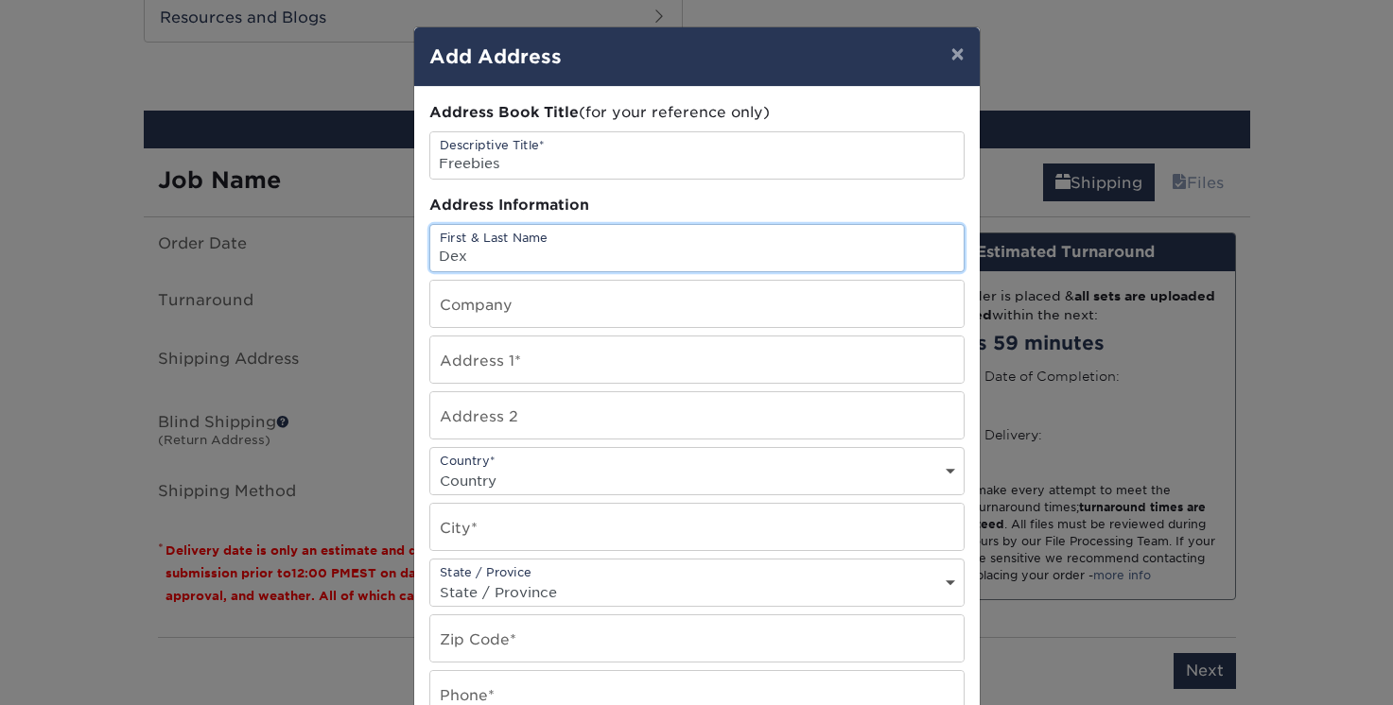
type input "Dexter Corpuz"
type input "761 Molokai Akau Street"
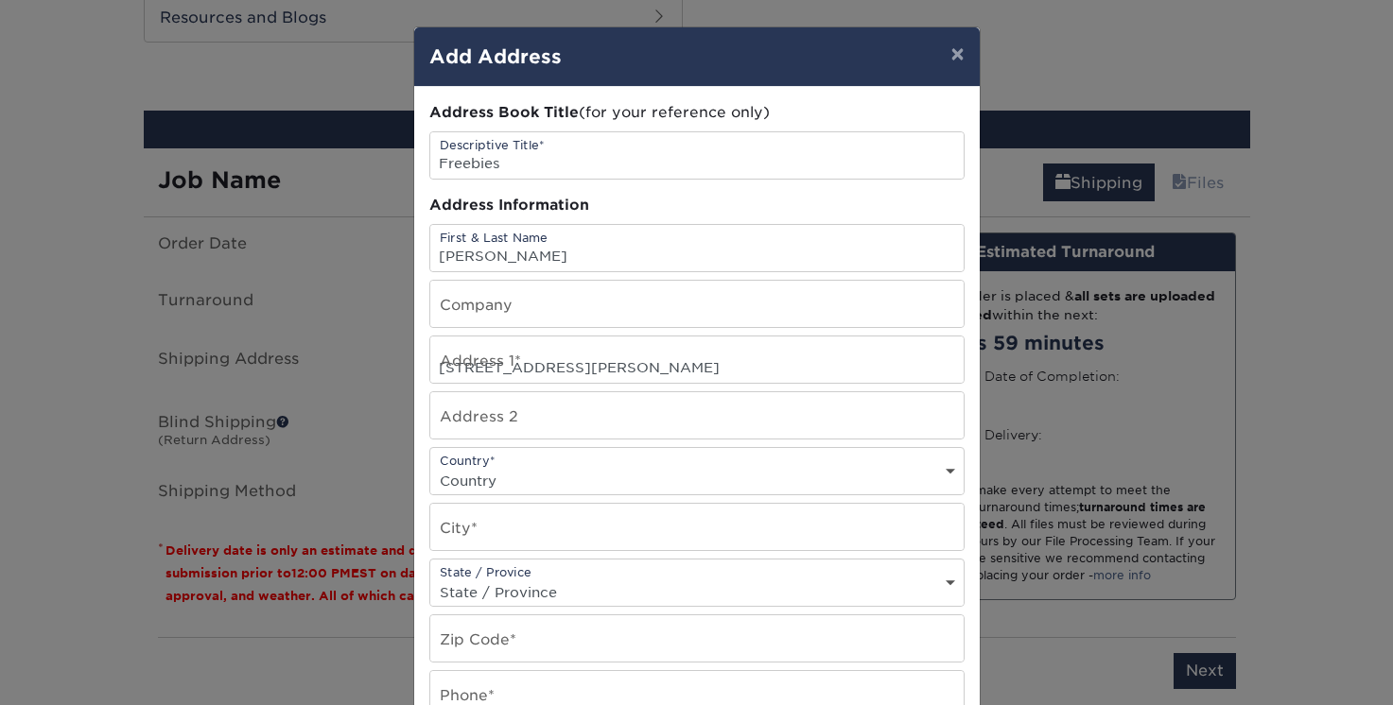
select select "US"
type input "KAHULUI"
select select "HI"
type input "96732"
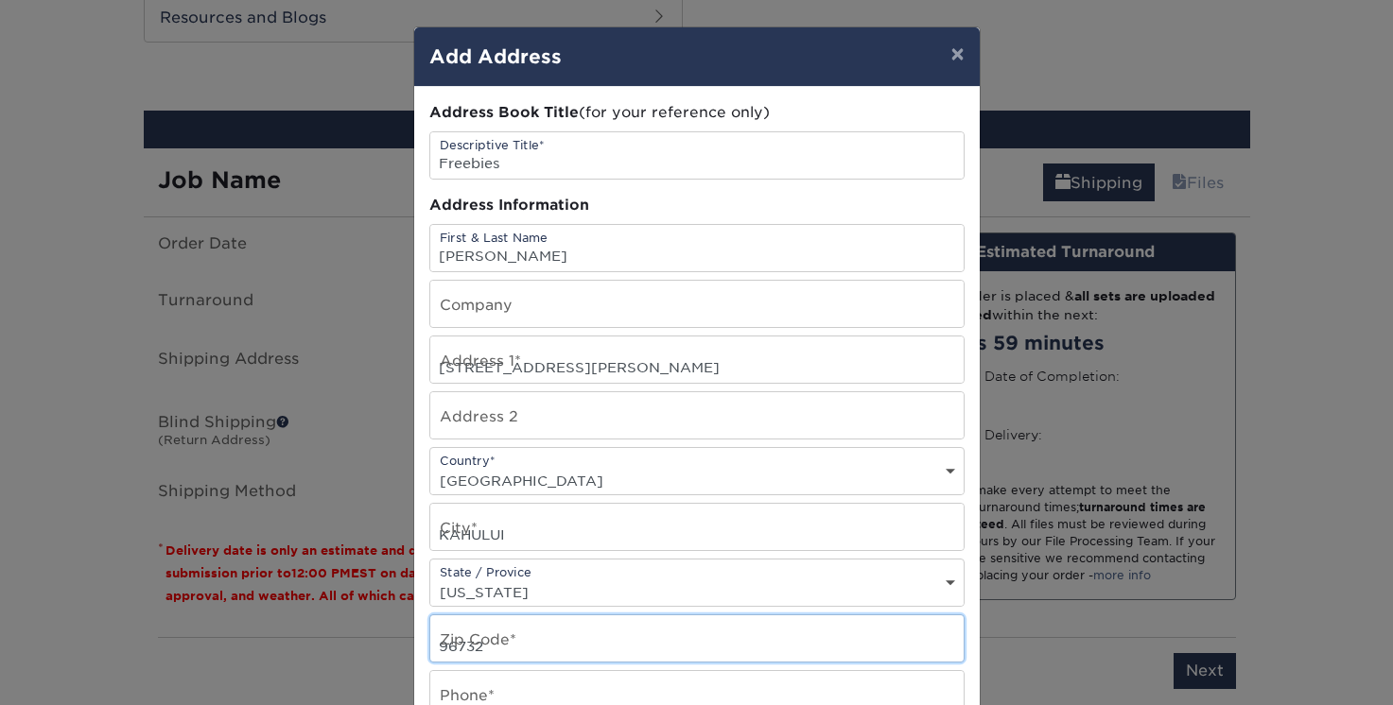
type input "8082690488"
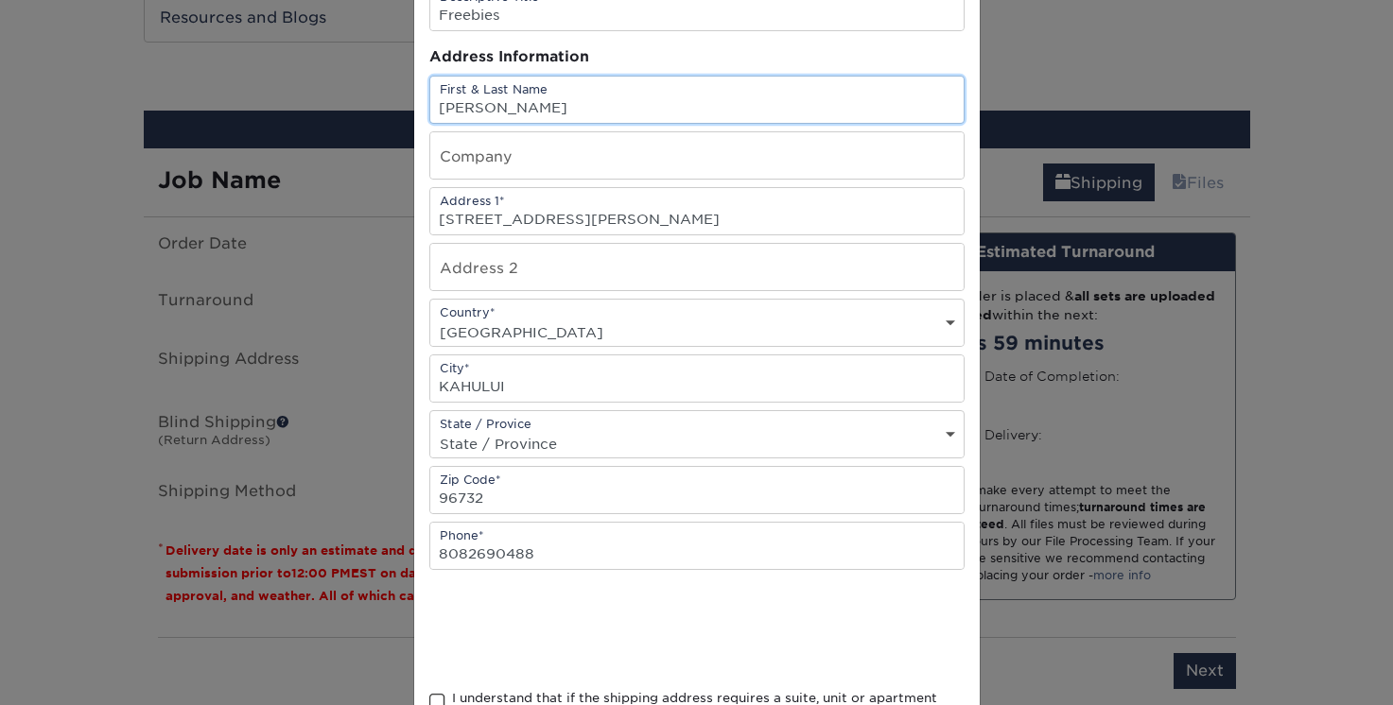
scroll to position [322, 0]
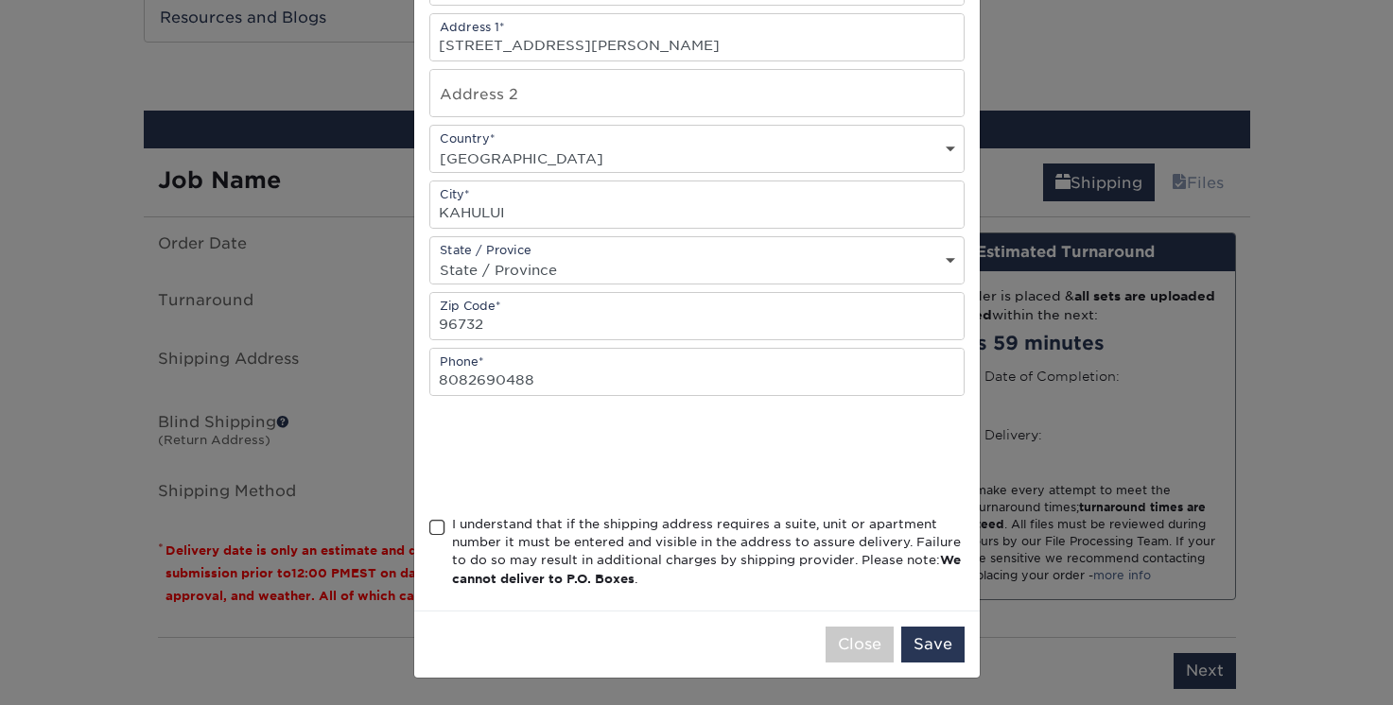
click at [433, 532] on span at bounding box center [437, 528] width 16 height 18
click at [0, 0] on input "I understand that if the shipping address requires a suite, unit or apartment n…" at bounding box center [0, 0] width 0 height 0
click at [946, 645] on button "Save" at bounding box center [932, 645] width 63 height 36
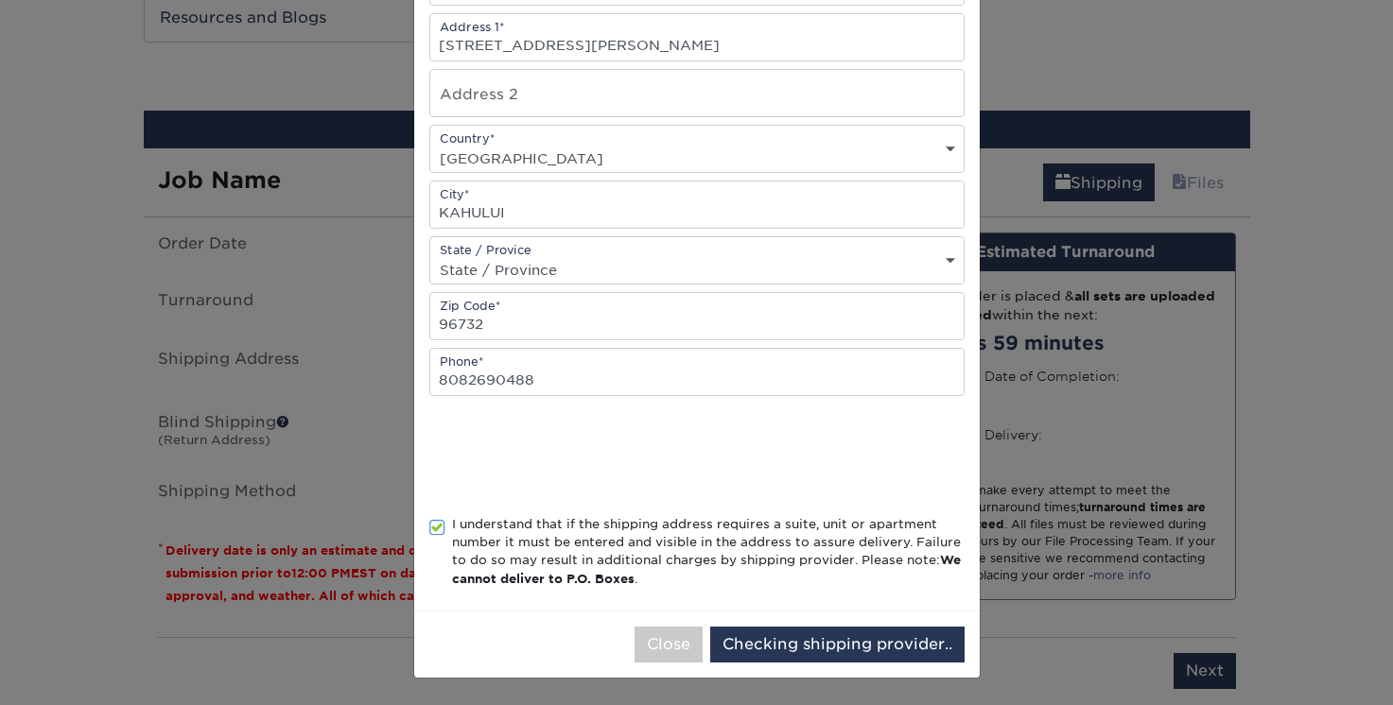
scroll to position [0, 0]
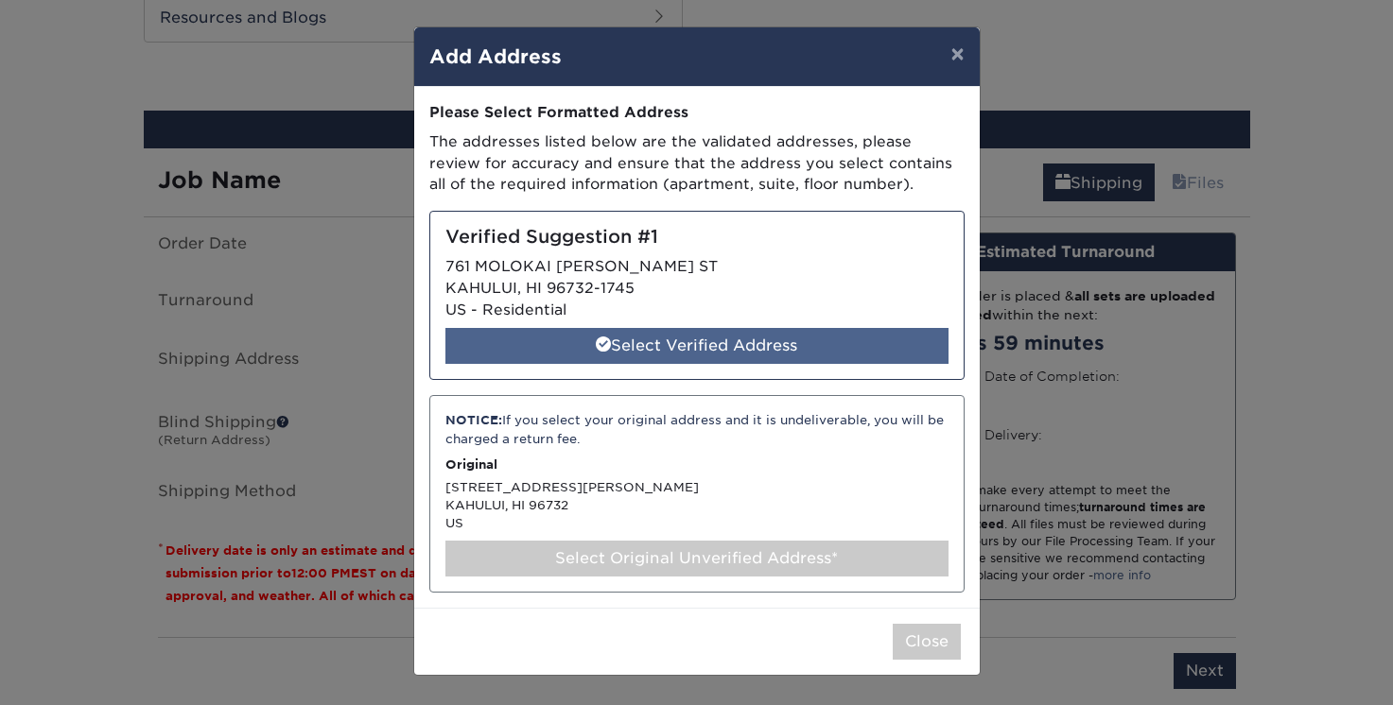
click at [822, 361] on div "Select Verified Address" at bounding box center [696, 346] width 503 height 36
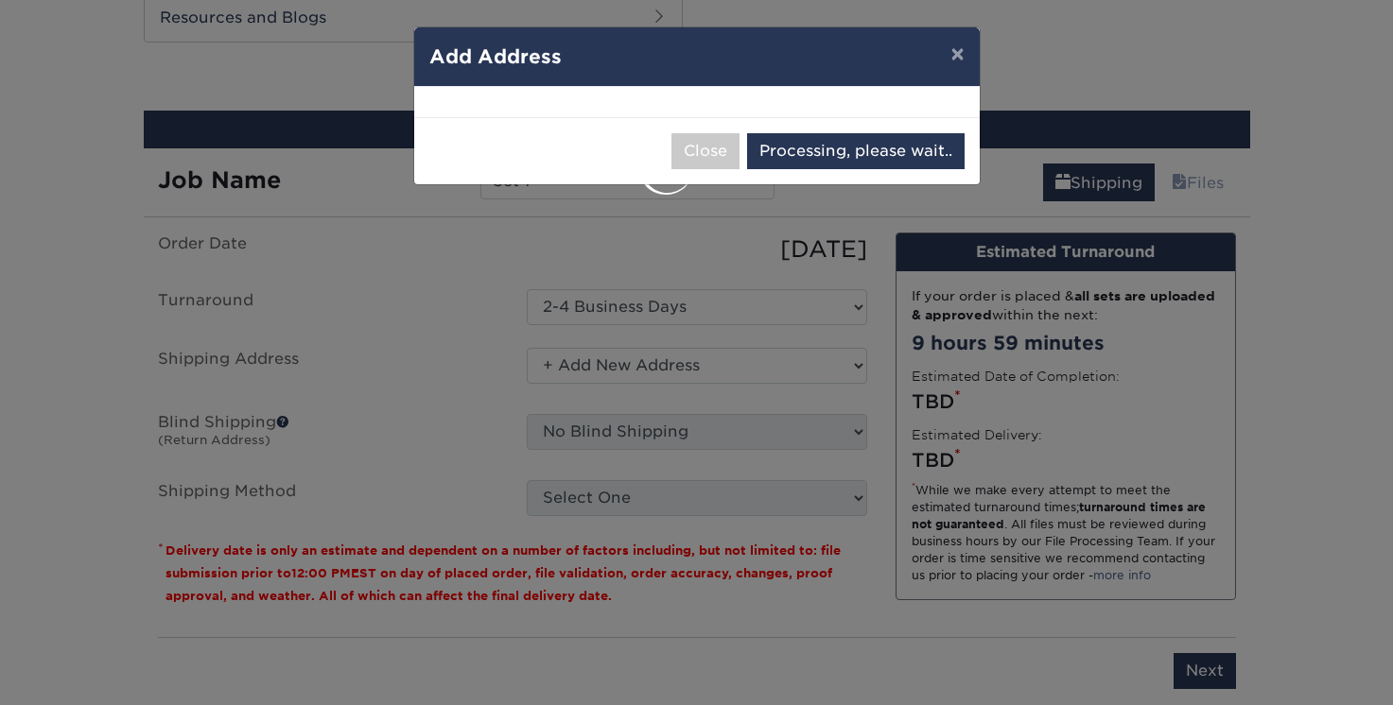
select select "285061"
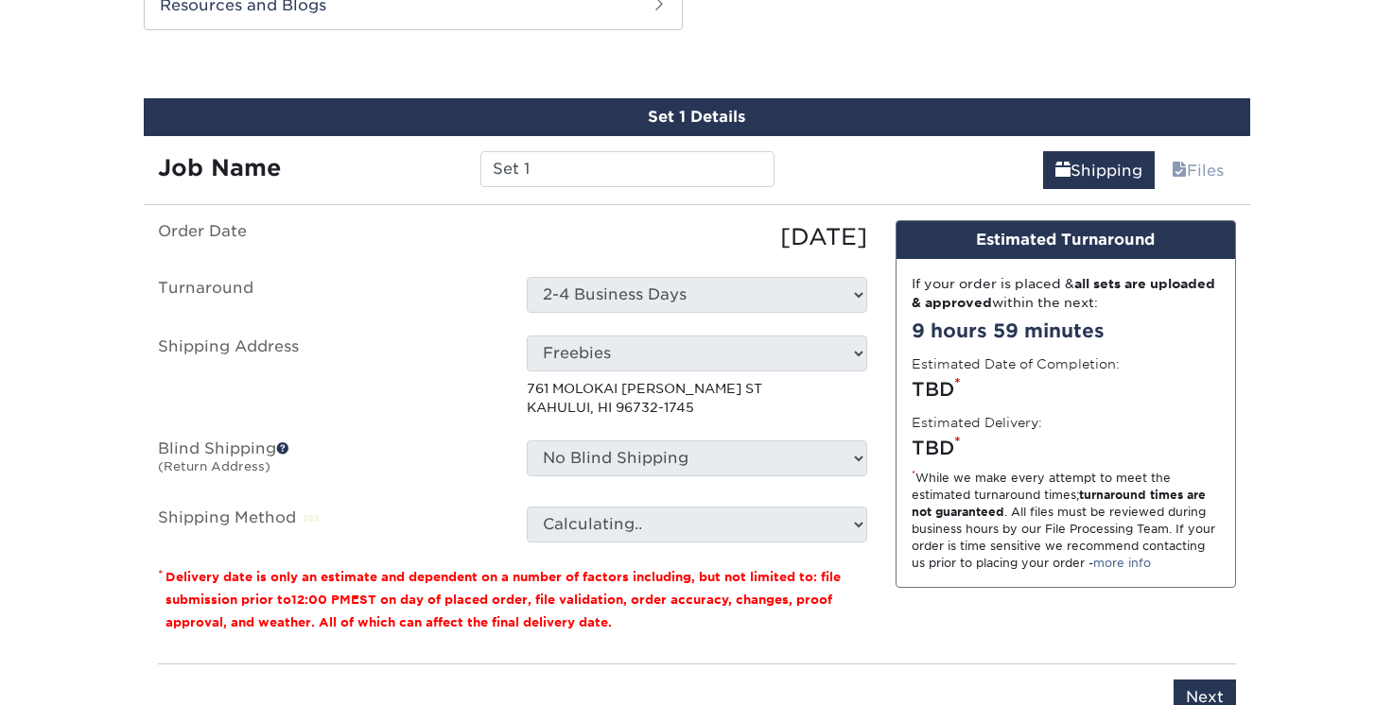
scroll to position [1124, 0]
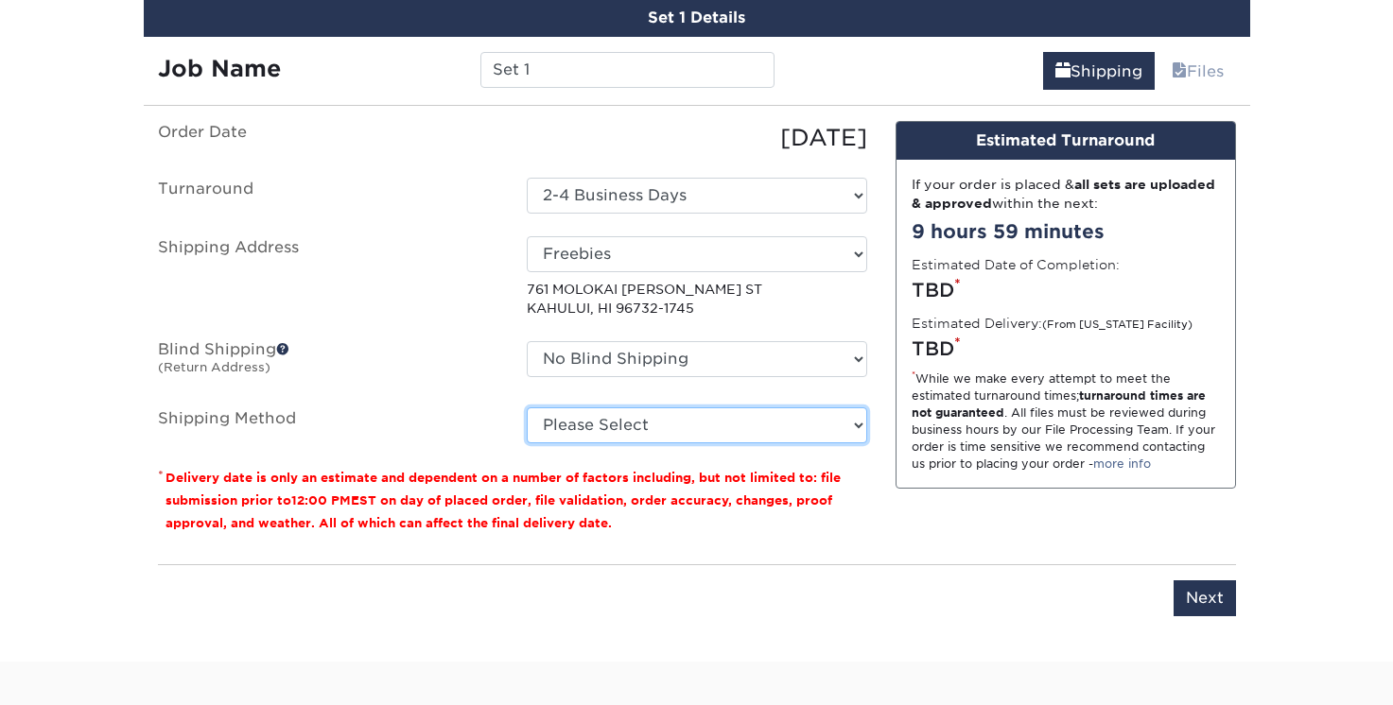
click at [776, 411] on select "Please Select 2 Day Air Shipping (+$80.42) Next Day Shipping by 12 noon (+$86.1…" at bounding box center [697, 425] width 340 height 36
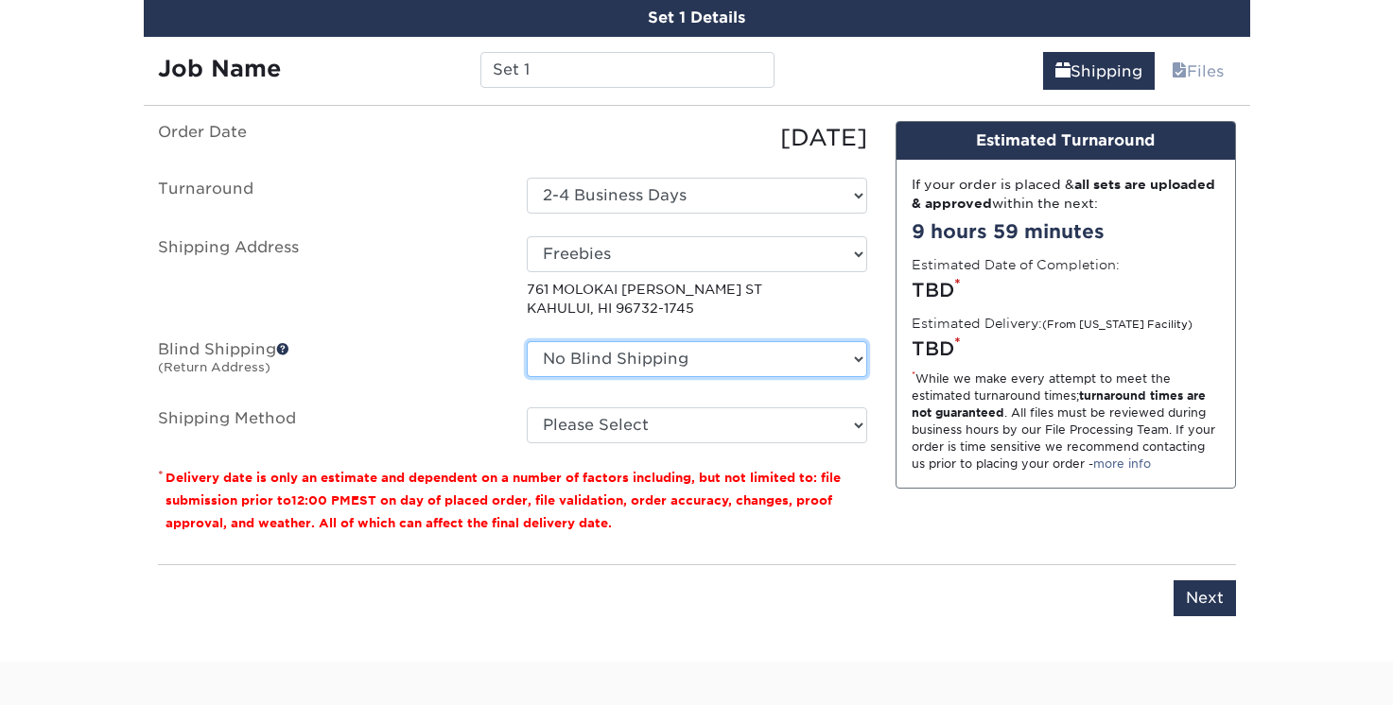
click at [769, 363] on select "No Blind Shipping + Add New Address" at bounding box center [697, 359] width 340 height 36
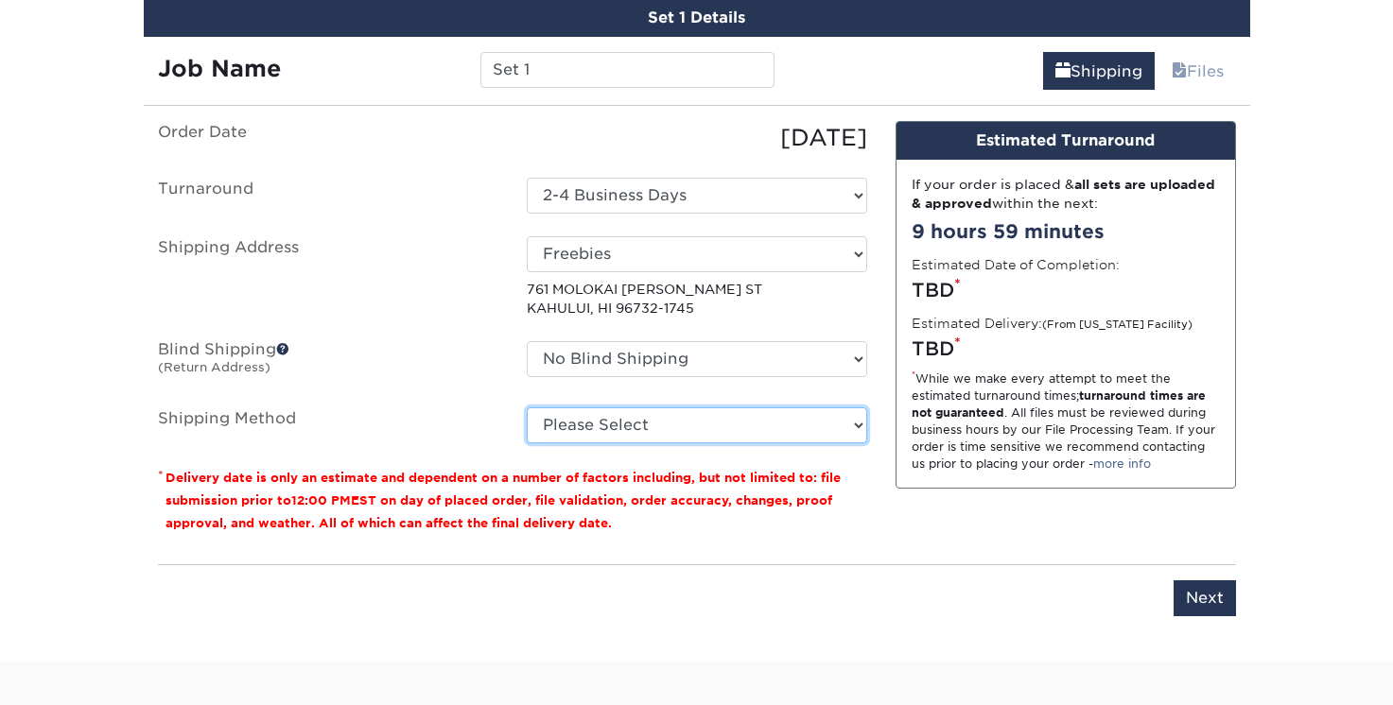
click at [773, 418] on select "Please Select 2 Day Air Shipping (+$80.42) Next Day Shipping by 12 noon (+$86.1…" at bounding box center [697, 425] width 340 height 36
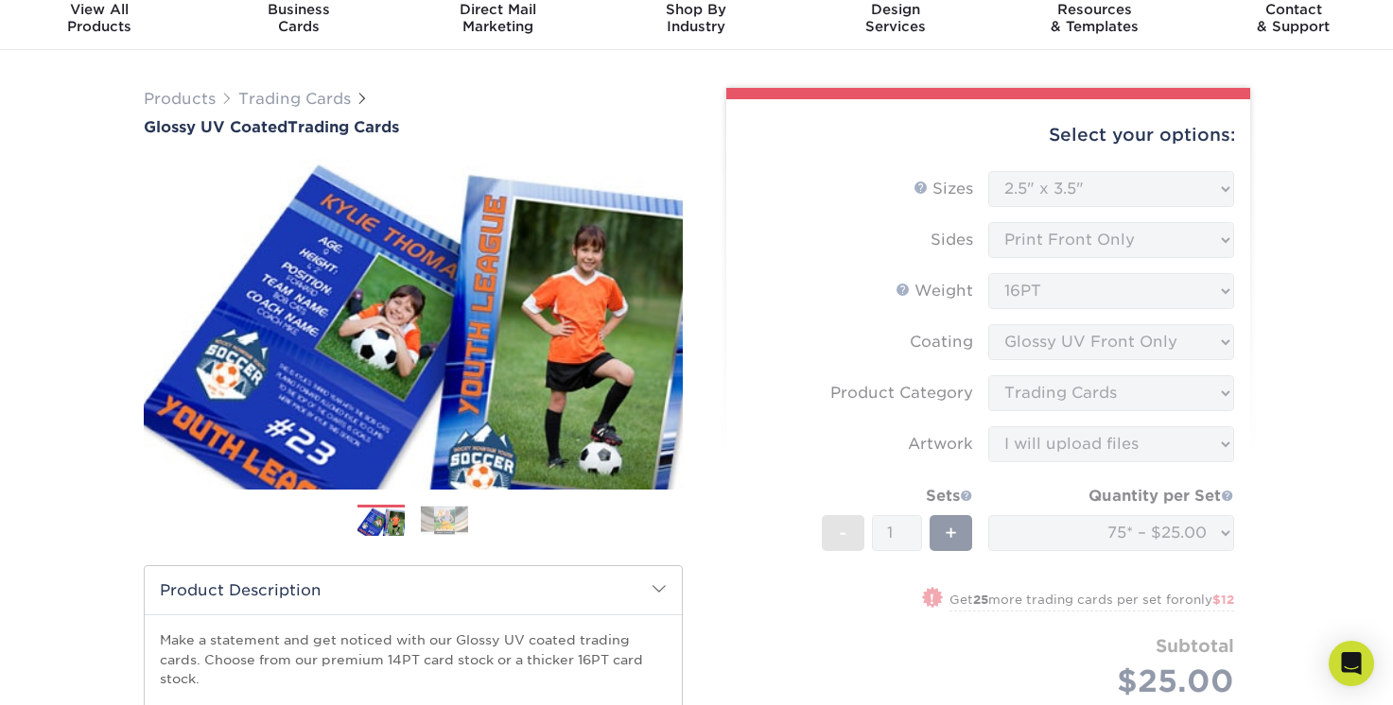
scroll to position [0, 0]
